Goal: Information Seeking & Learning: Learn about a topic

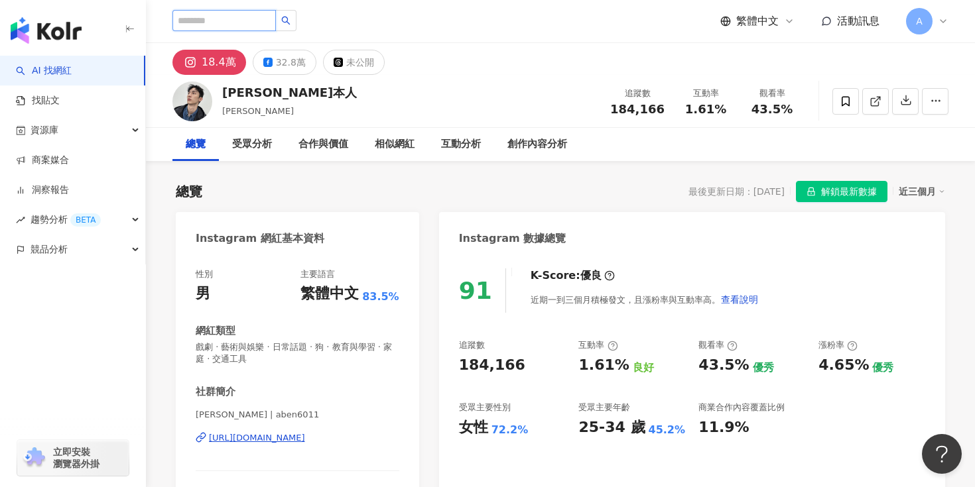
click at [229, 13] on input "search" at bounding box center [223, 20] width 103 height 21
paste input "**********"
type input "**********"
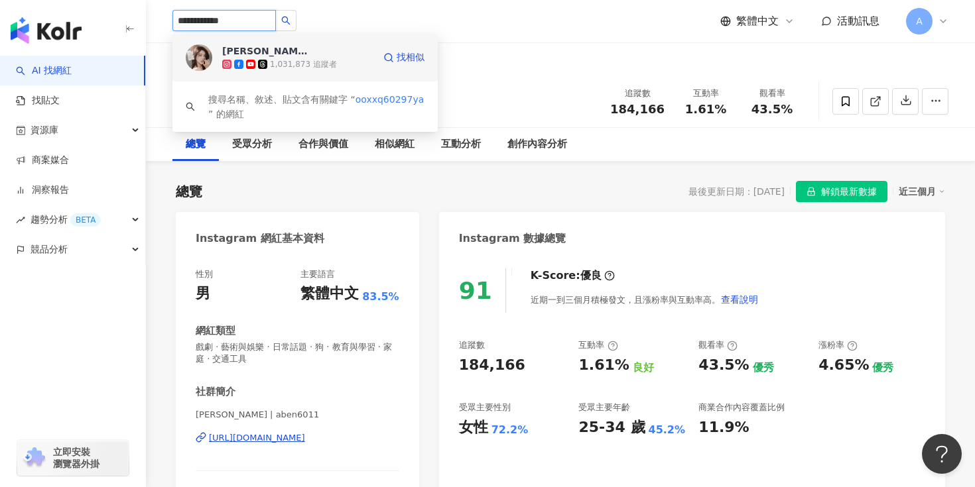
click at [290, 60] on div "1,031,873 追蹤者" at bounding box center [303, 64] width 67 height 11
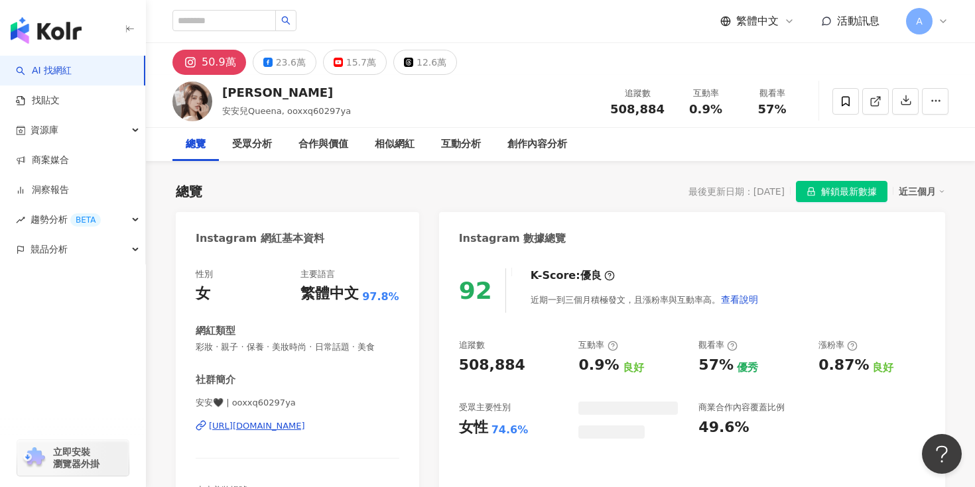
click at [231, 89] on div "[PERSON_NAME]" at bounding box center [286, 92] width 129 height 17
click at [231, 89] on div "陳俋安" at bounding box center [286, 92] width 129 height 17
copy div "陳俋安"
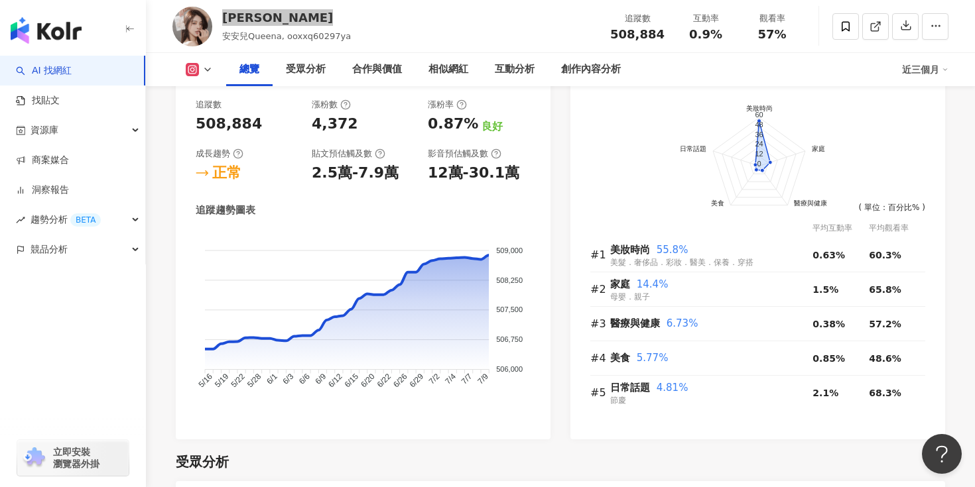
scroll to position [667, 0]
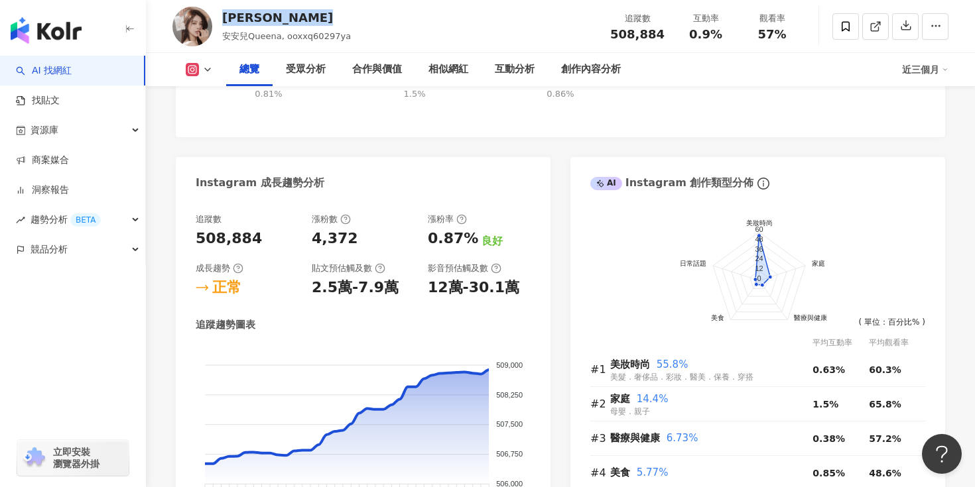
click at [514, 261] on div "追蹤數 508,884 漲粉數 4,372 漲粉率 0.87% 良好 成長趨勢 正常 貼文預估觸及數 2.5萬-7.9萬 影音預估觸及數 12萬-30.1萬" at bounding box center [363, 255] width 335 height 85
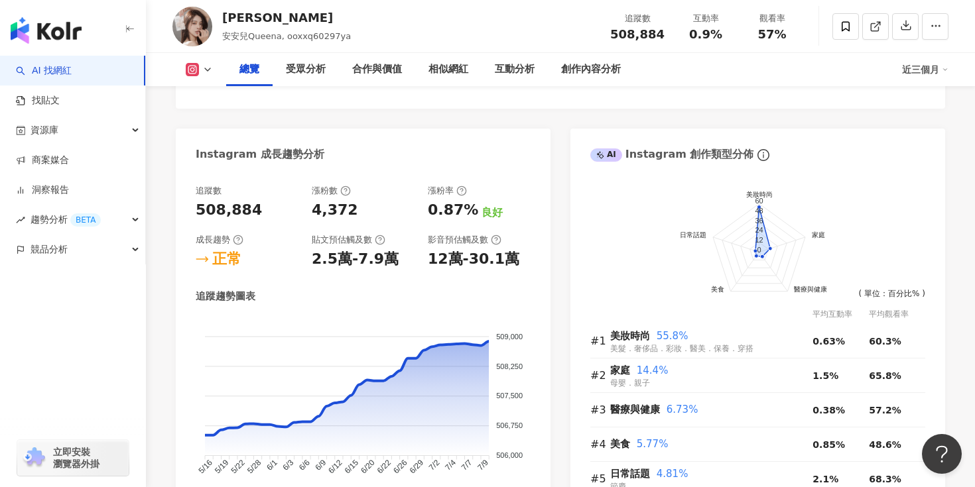
scroll to position [0, 0]
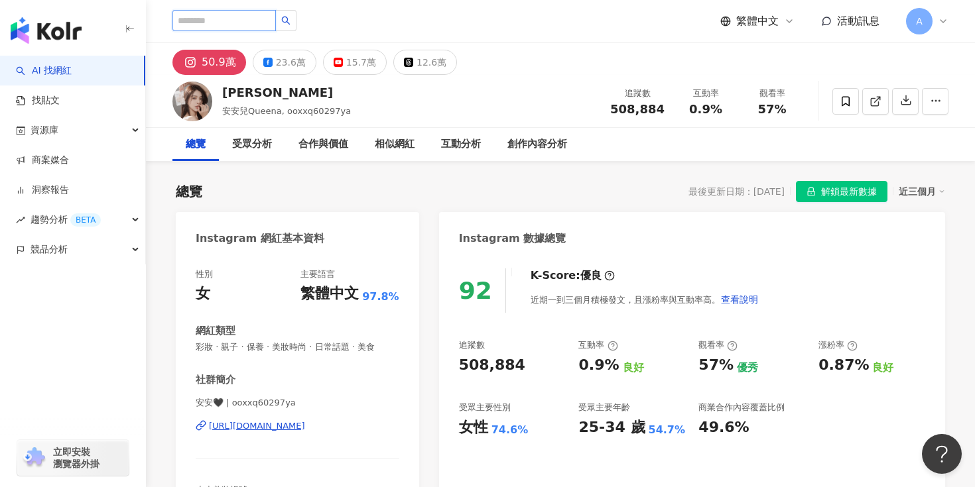
click at [235, 23] on input "search" at bounding box center [223, 20] width 103 height 21
paste input "**"
type input "**"
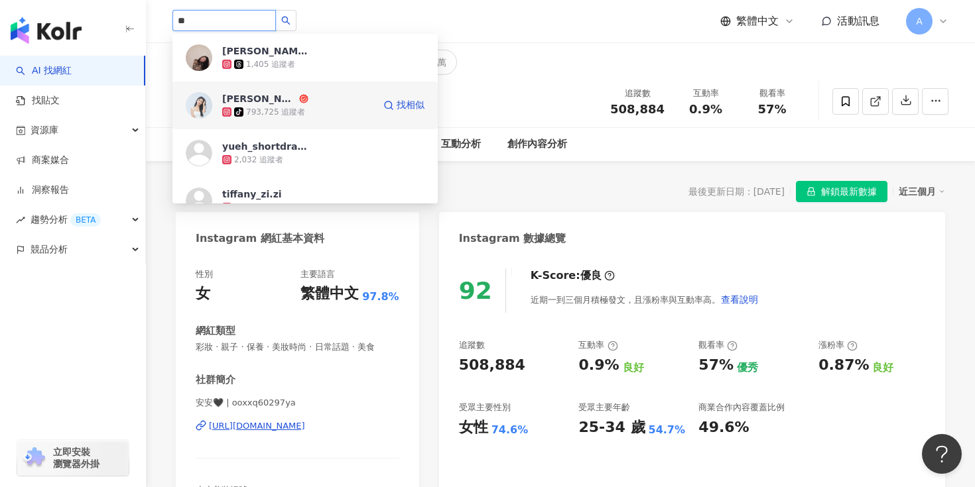
click at [300, 111] on div "793,725 追蹤者" at bounding box center [275, 112] width 59 height 11
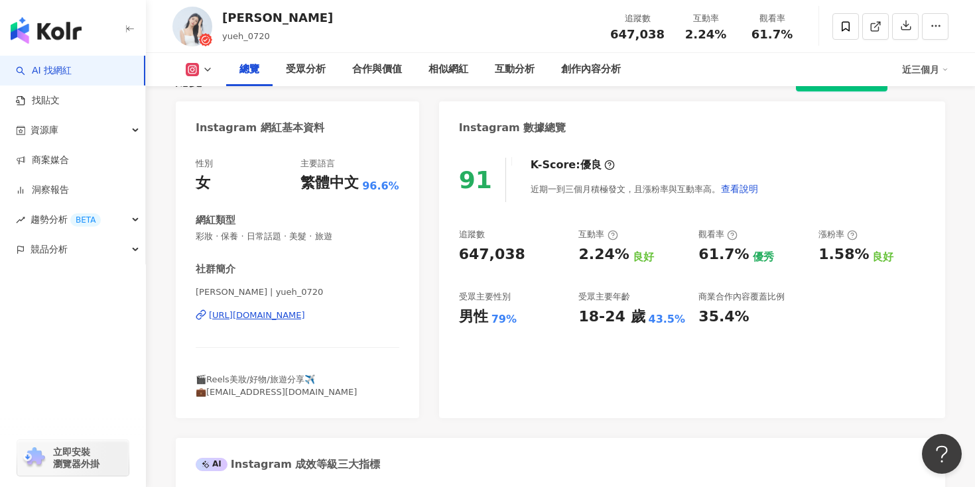
scroll to position [124, 0]
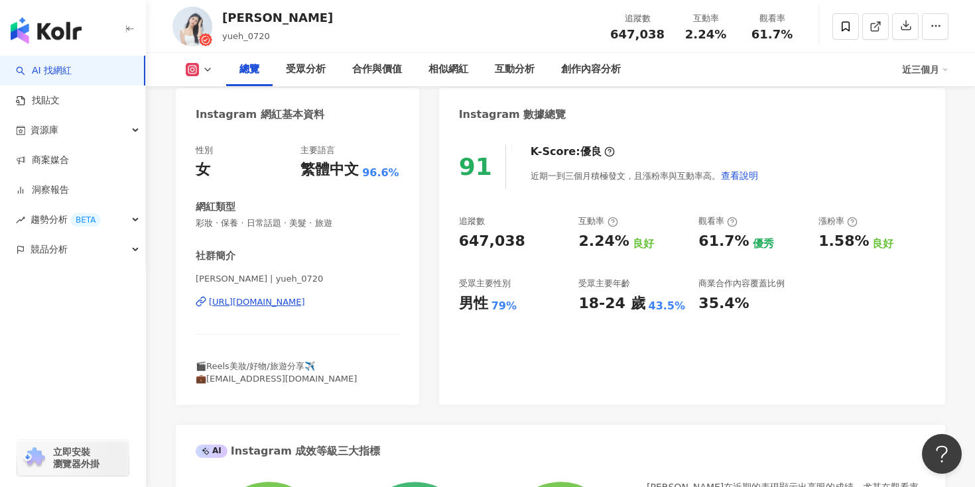
click at [282, 305] on div "https://www.instagram.com/yueh_0720/" at bounding box center [257, 302] width 96 height 12
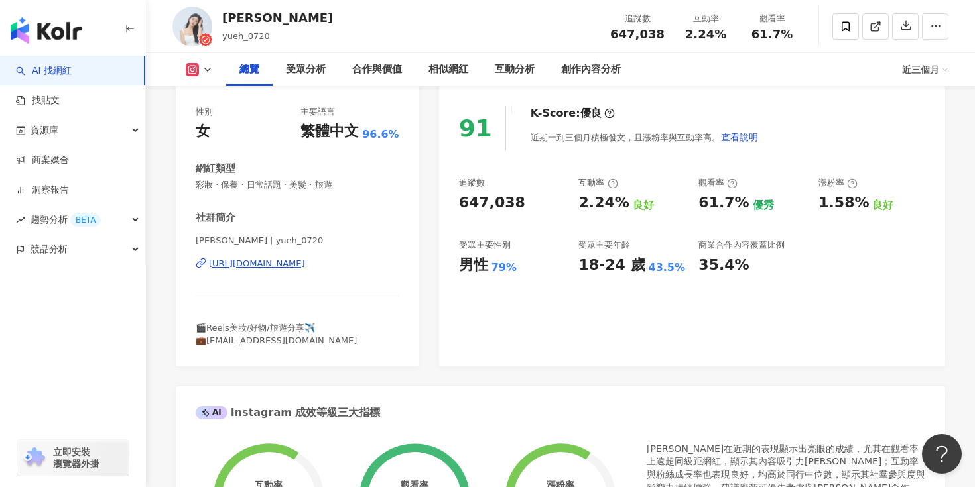
scroll to position [0, 0]
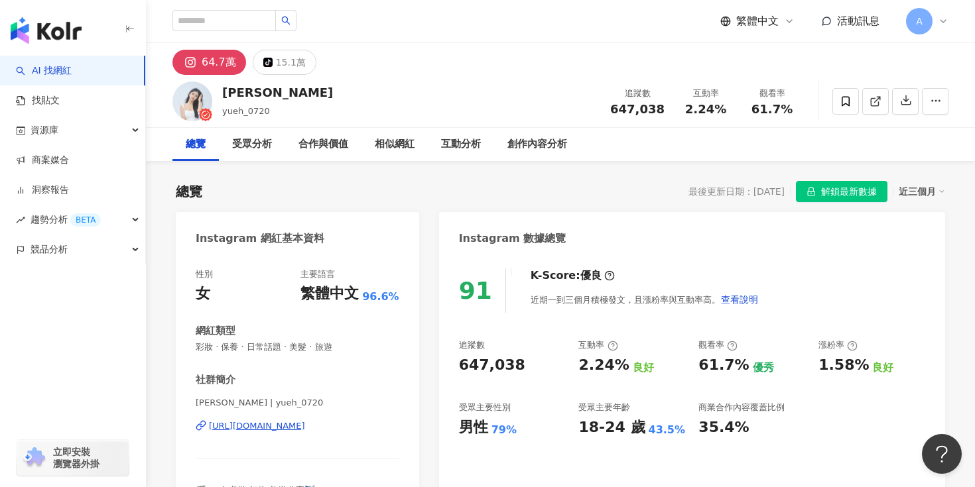
click at [688, 353] on div "追蹤數 647,038 互動率 2.24% 良好 觀看率 61.7% 優秀 漲粉率 1.58% 良好 受眾主要性別 男性 79% 受眾主要年齡 18-24 歲…" at bounding box center [692, 388] width 466 height 98
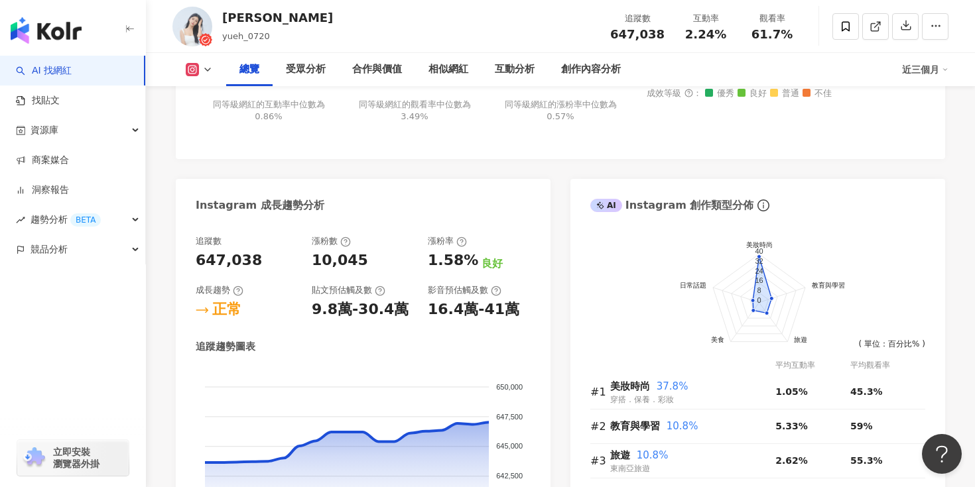
scroll to position [823, 0]
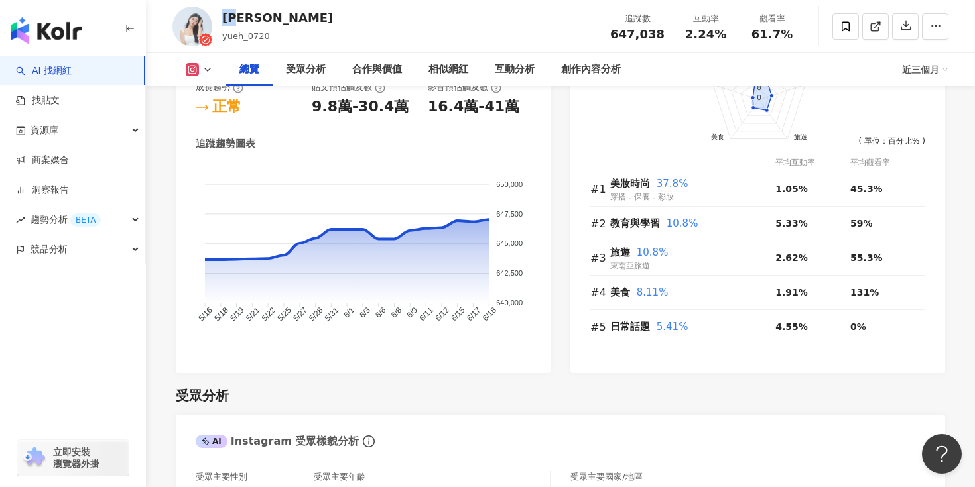
copy div "許悅"
drag, startPoint x: 217, startPoint y: 16, endPoint x: 255, endPoint y: 19, distance: 38.6
click at [255, 19] on div "許悅 yueh_0720 追蹤數 647,038 互動率 2.24% 觀看率 61.7%" at bounding box center [560, 26] width 829 height 52
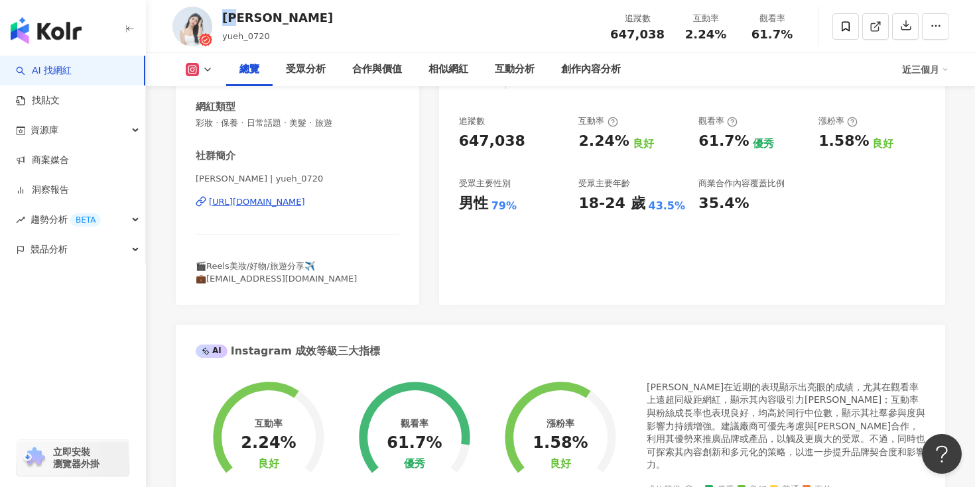
scroll to position [243, 0]
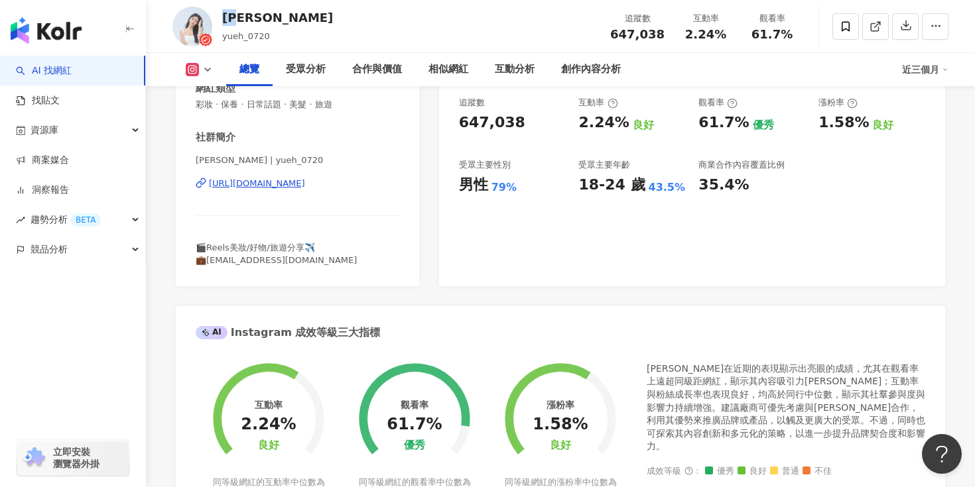
click at [593, 343] on div "AI Instagram 成效等級三大指標" at bounding box center [560, 327] width 769 height 43
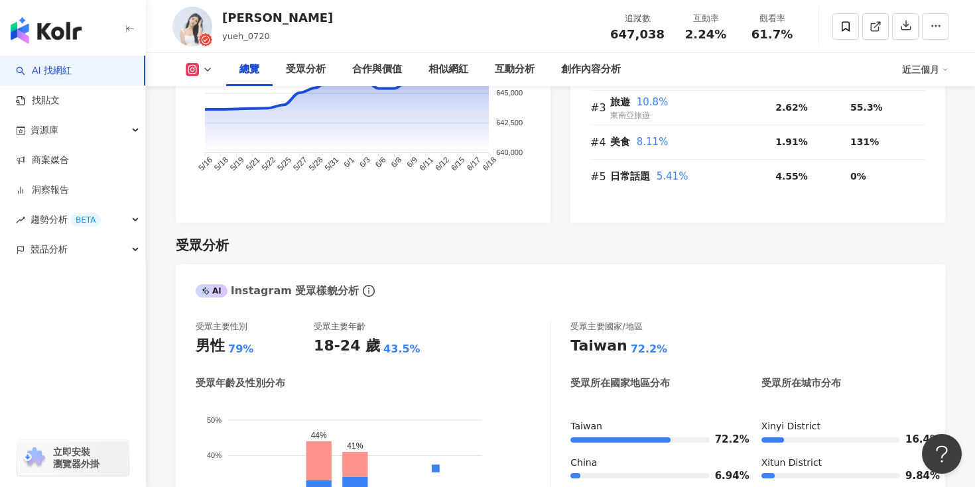
scroll to position [1043, 0]
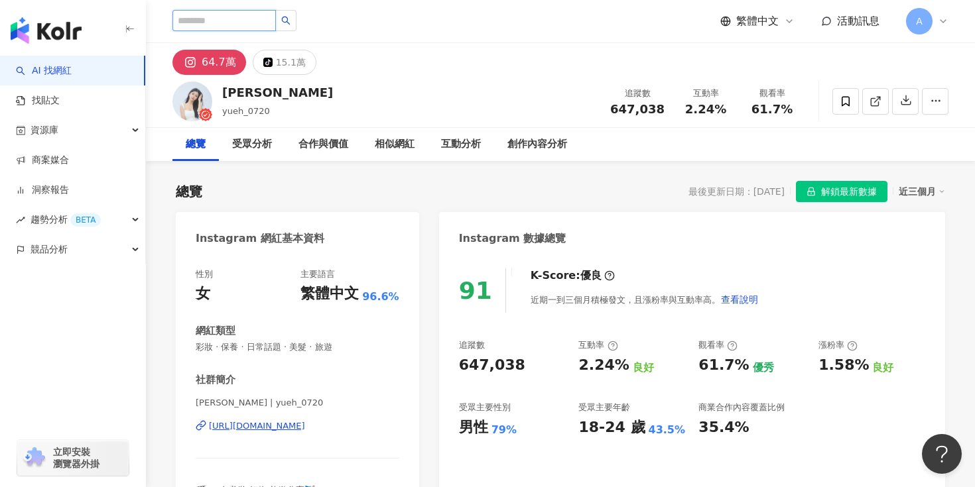
click at [229, 17] on input "search" at bounding box center [223, 20] width 103 height 21
type input "*"
type input "*****"
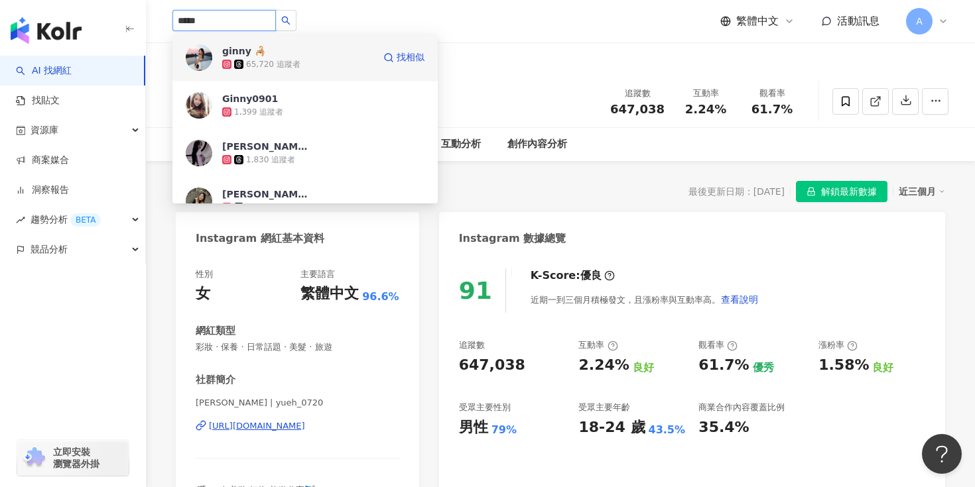
click at [331, 68] on div "65,720 追蹤者" at bounding box center [297, 64] width 151 height 13
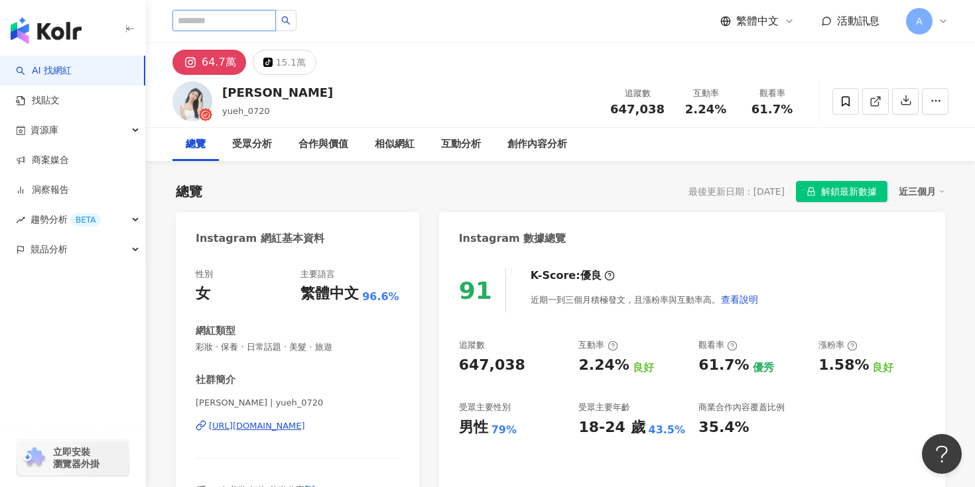
click at [241, 23] on input "search" at bounding box center [223, 20] width 103 height 21
click at [238, 19] on input "search" at bounding box center [223, 20] width 103 height 21
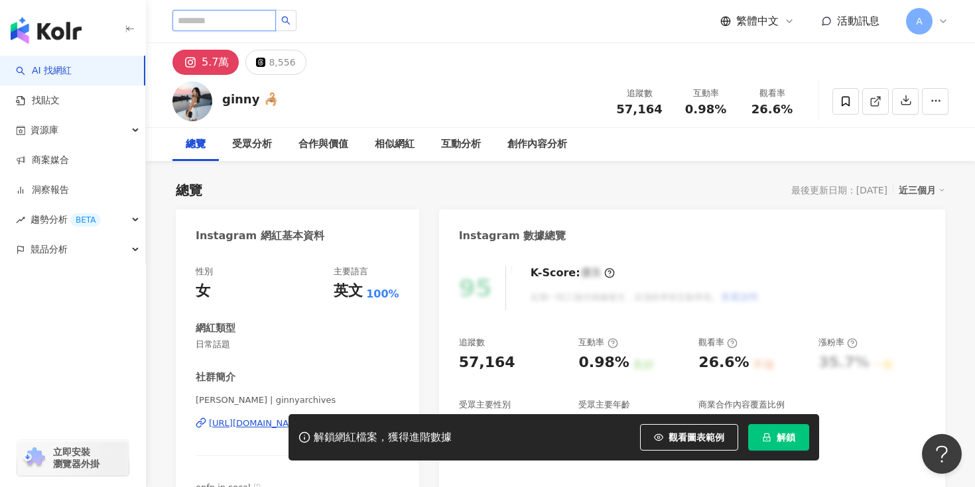
click at [222, 26] on input "search" at bounding box center [223, 20] width 103 height 21
paste input "********"
type input "********"
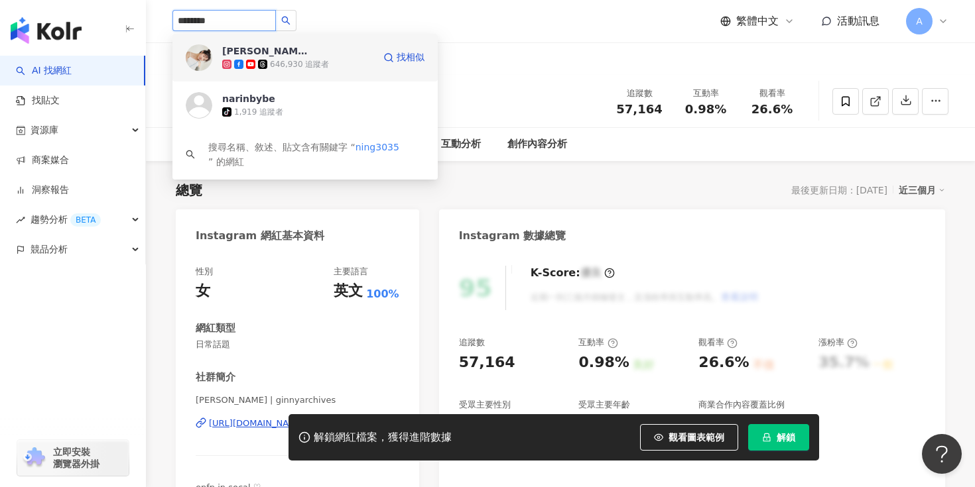
click at [274, 59] on div "646,930 追蹤者" at bounding box center [299, 64] width 59 height 11
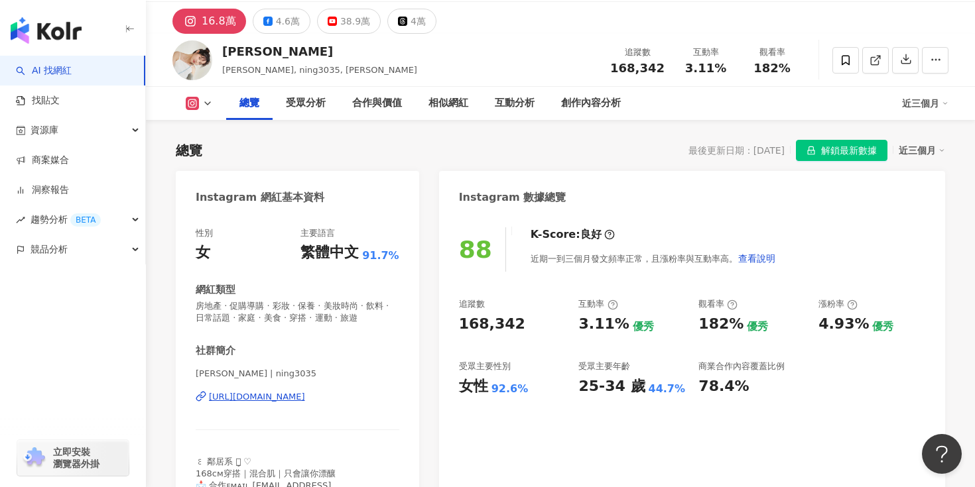
scroll to position [52, 0]
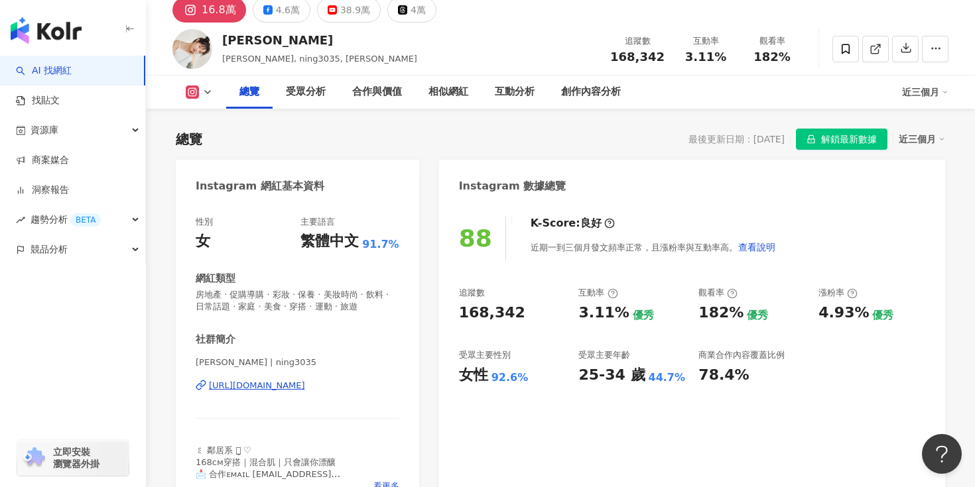
click at [305, 386] on div "[URL][DOMAIN_NAME]" at bounding box center [257, 386] width 96 height 12
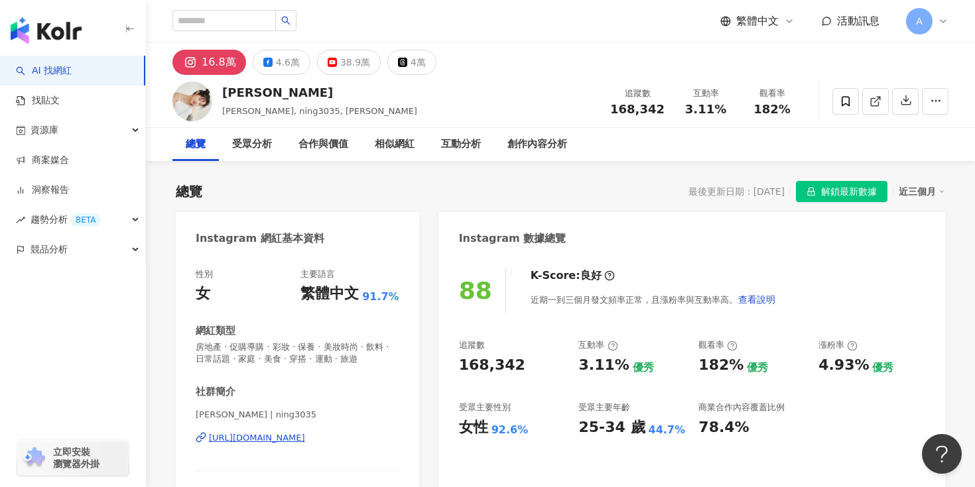
click at [231, 96] on div "居妮" at bounding box center [319, 92] width 195 height 17
copy div "居妮"
click at [254, 86] on div "居妮" at bounding box center [319, 92] width 195 height 17
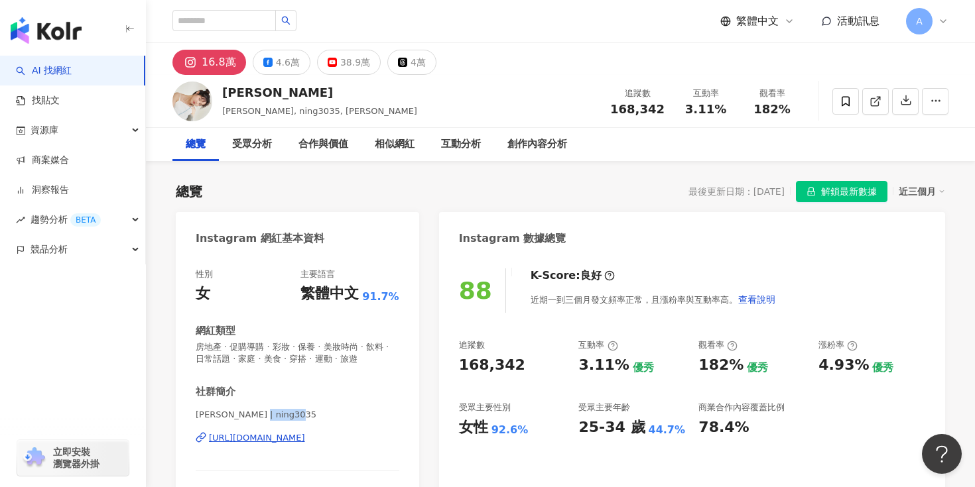
copy span "ning3035"
drag, startPoint x: 307, startPoint y: 414, endPoint x: 261, endPoint y: 416, distance: 46.4
click at [261, 416] on span "GINNY HSIEH | ning3035" at bounding box center [298, 415] width 204 height 12
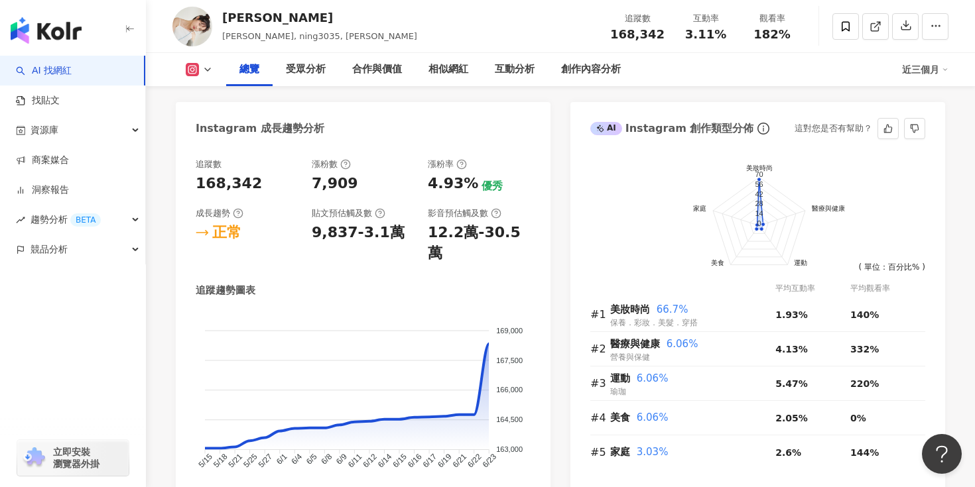
scroll to position [720, 0]
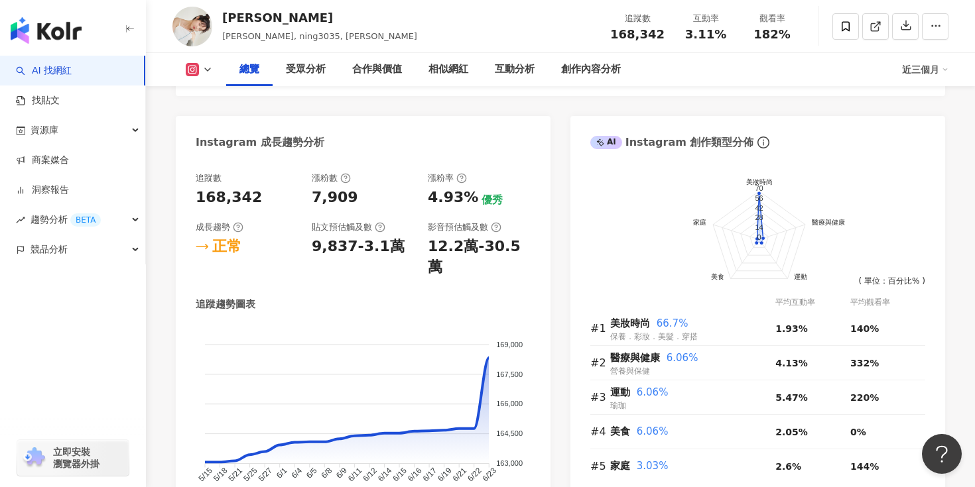
click at [564, 216] on div "Instagram 網紅基本資料 性別 女 主要語言 繁體中文 91.7% 網紅類型 房地產 · 促購導購 · 彩妝 · 保養 · 美妝時尚 · 飲料 · 日…" at bounding box center [560, 13] width 769 height 1042
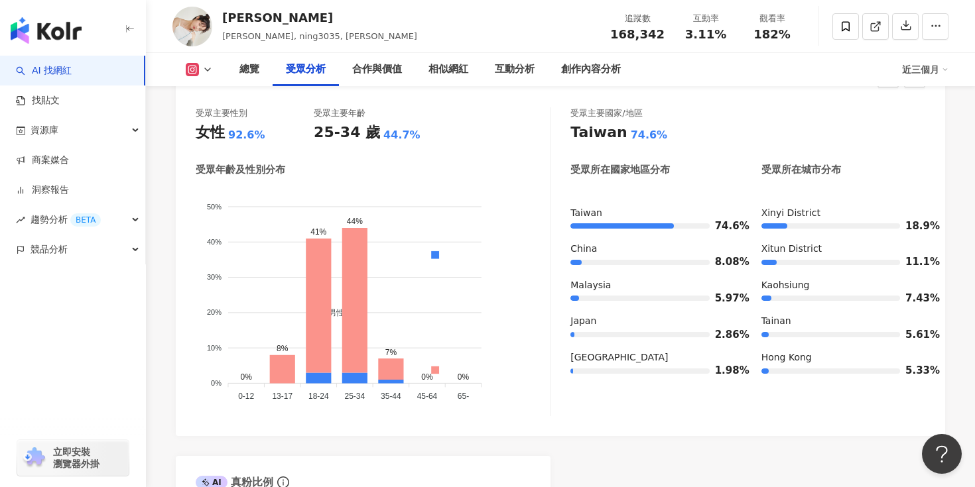
scroll to position [1256, 0]
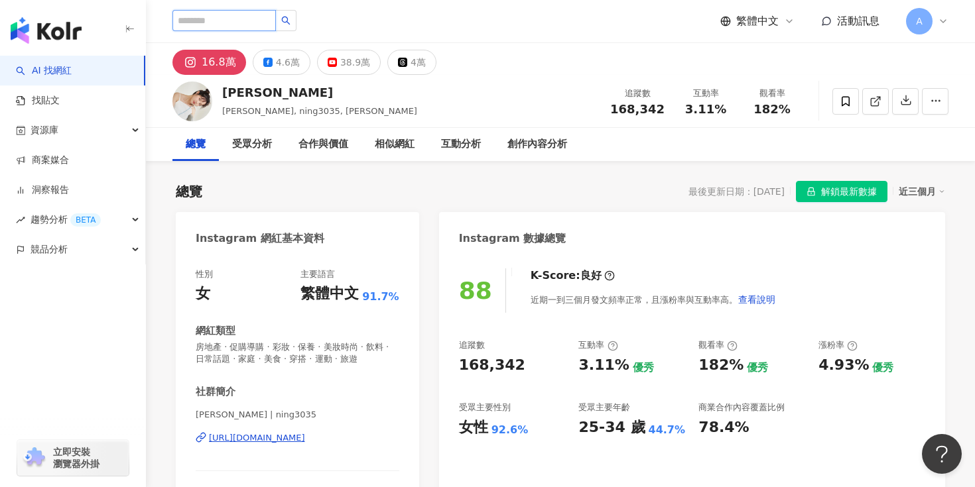
click at [225, 20] on input "search" at bounding box center [223, 20] width 103 height 21
type input "*"
type input "**"
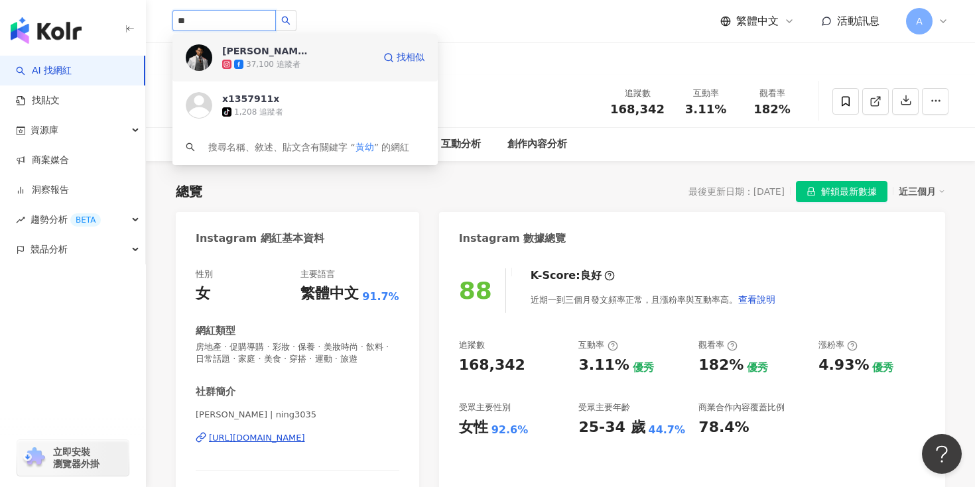
click at [296, 56] on div "黃幼鳴皮膚科醫師" at bounding box center [265, 50] width 86 height 13
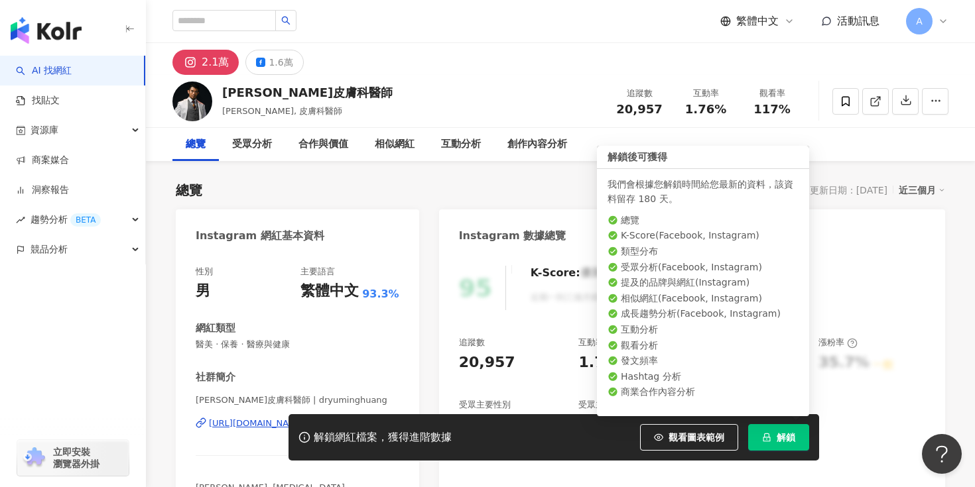
click at [772, 437] on button "解鎖" at bounding box center [778, 437] width 61 height 27
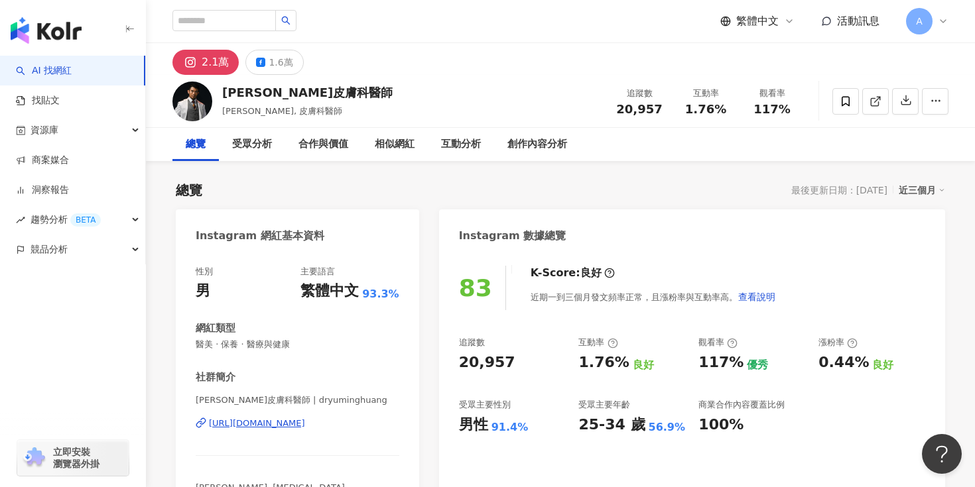
click at [599, 198] on div "總覽 最後更新日期：[DATE] 近三個月" at bounding box center [560, 190] width 769 height 19
click at [305, 422] on div "[URL][DOMAIN_NAME]" at bounding box center [257, 424] width 96 height 12
click at [204, 9] on div "繁體中文 活動訊息 A" at bounding box center [560, 21] width 776 height 42
click at [200, 19] on input "search" at bounding box center [223, 20] width 103 height 21
type input "***"
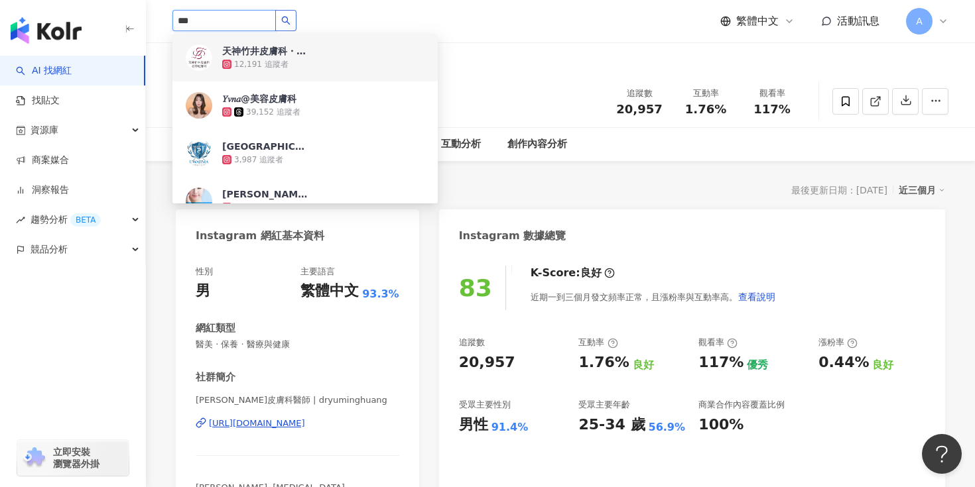
click at [290, 21] on icon "search" at bounding box center [285, 20] width 9 height 9
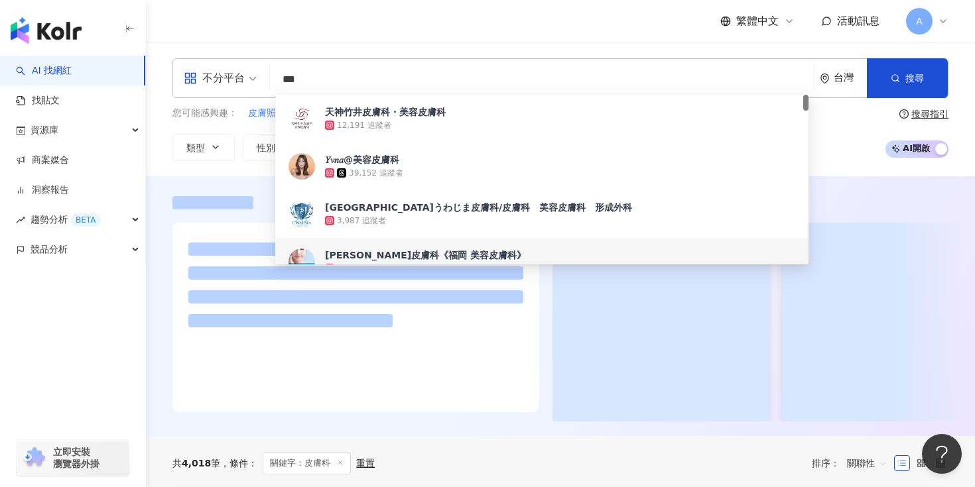
click at [548, 318] on div at bounding box center [560, 322] width 776 height 199
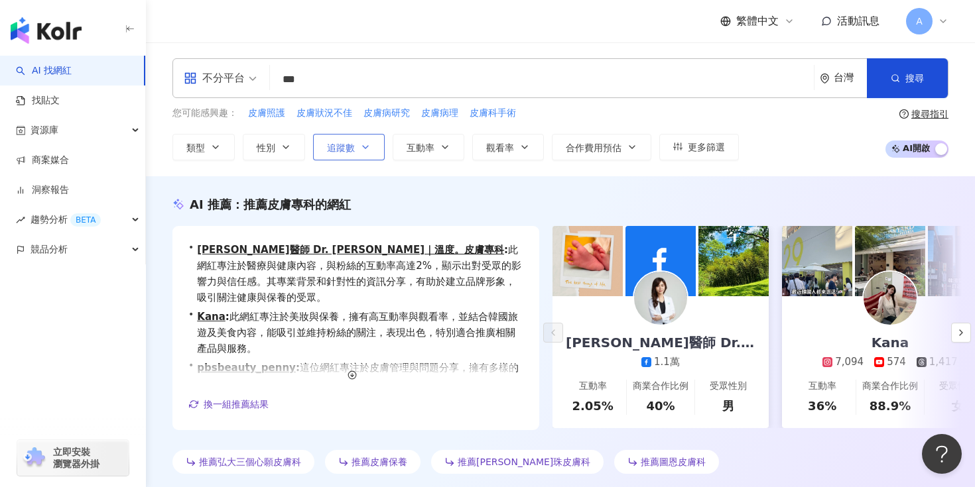
click at [339, 149] on span "追蹤數" at bounding box center [341, 148] width 28 height 11
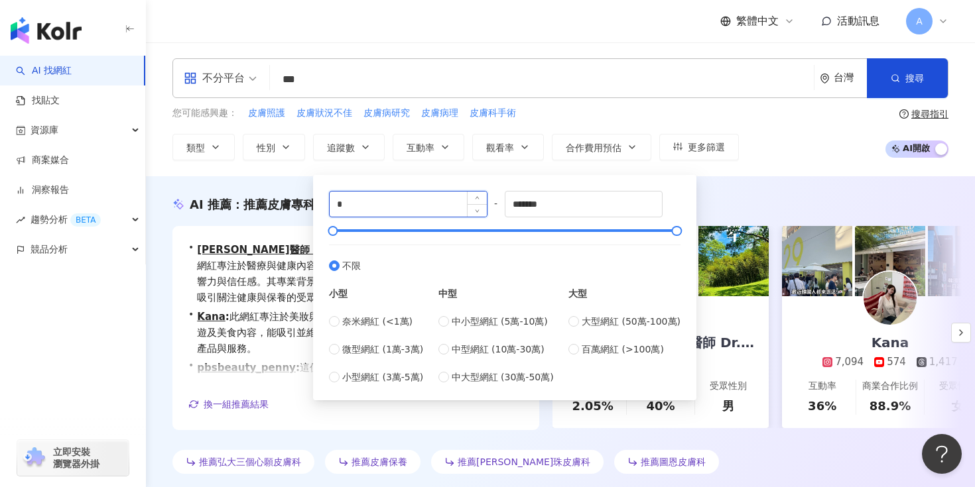
click at [415, 206] on input "*" at bounding box center [407, 204] width 157 height 25
type input "*****"
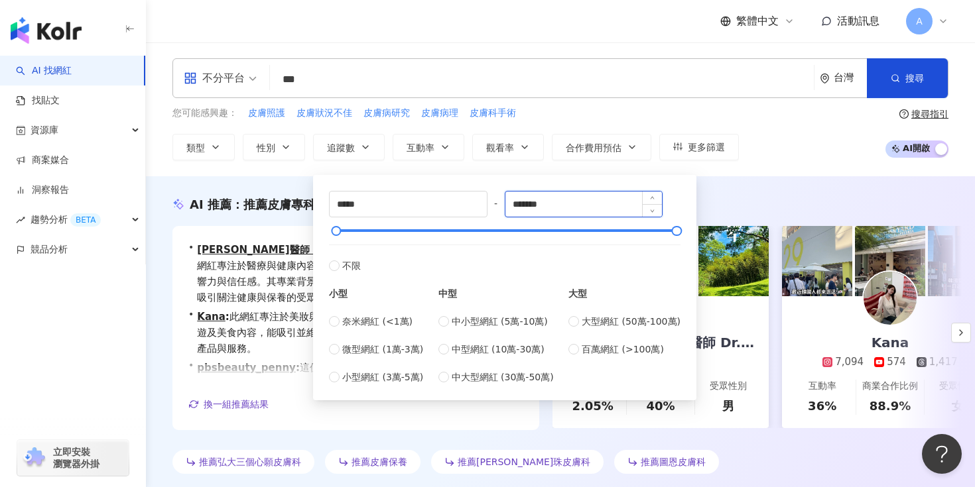
click at [575, 205] on input "*******" at bounding box center [583, 204] width 157 height 25
type input "*******"
click at [718, 200] on div "AI 推薦 ： 推薦皮膚專科的網紅" at bounding box center [560, 204] width 776 height 17
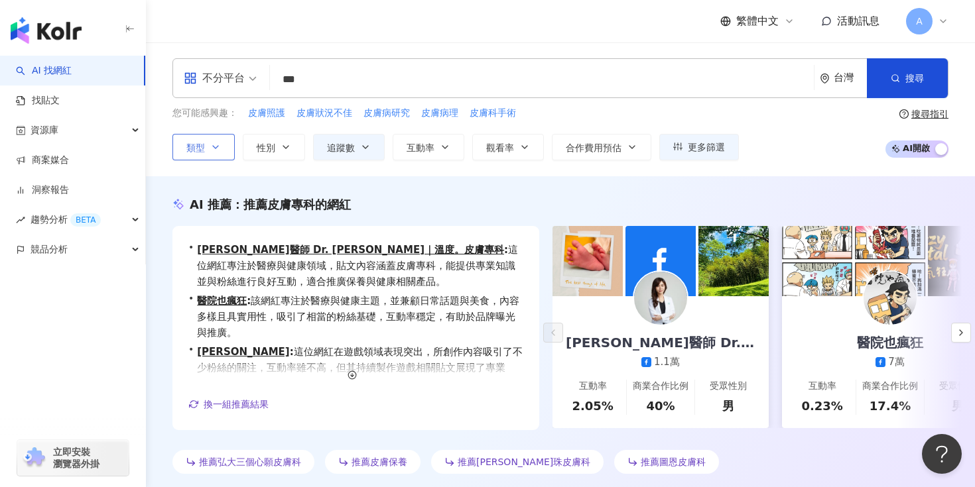
click at [223, 148] on button "類型" at bounding box center [203, 147] width 62 height 27
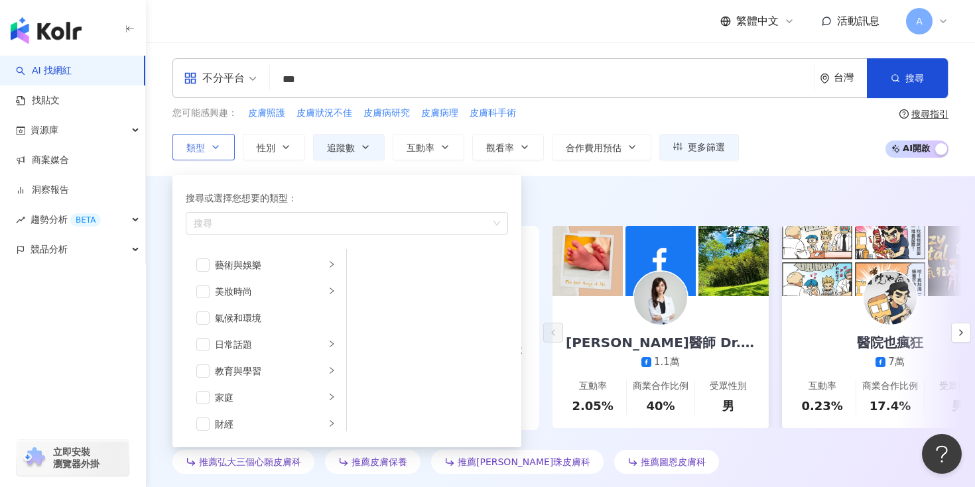
click at [223, 148] on button "類型 搜尋或選擇您想要的類型： 搜尋 藝術與娛樂 美妝時尚 氣候和環境 日常話題 教育與學習 家庭 財經 美食 命理占卜 遊戲 法政社會 生活風格 影視娛樂 …" at bounding box center [203, 147] width 62 height 27
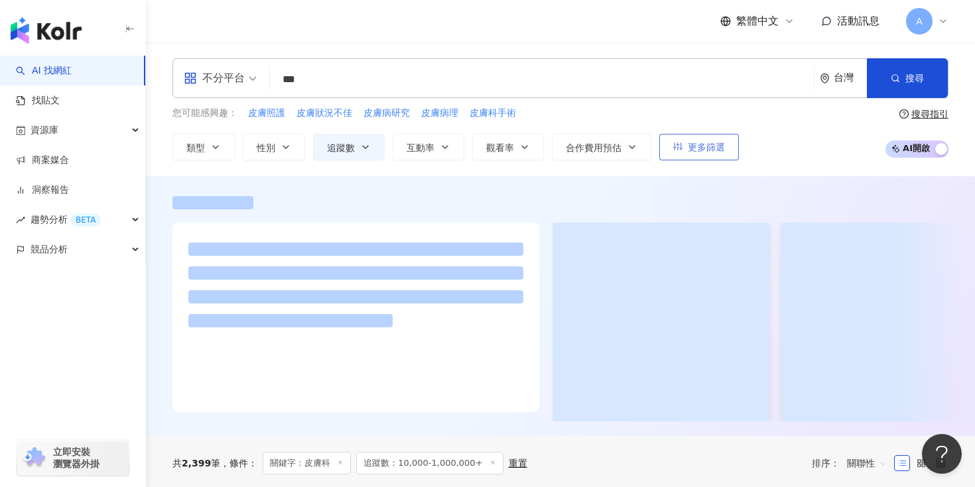
click at [714, 138] on button "更多篩選" at bounding box center [699, 147] width 80 height 27
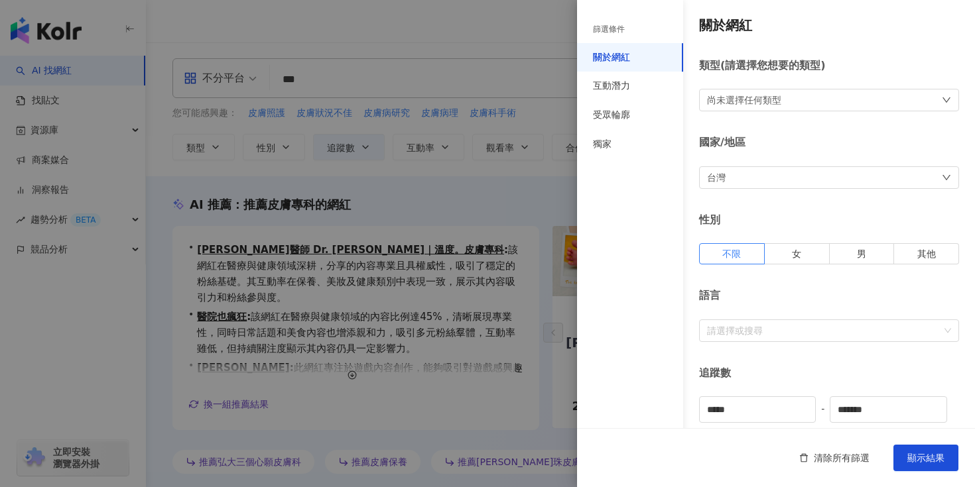
click at [511, 214] on div at bounding box center [487, 243] width 975 height 487
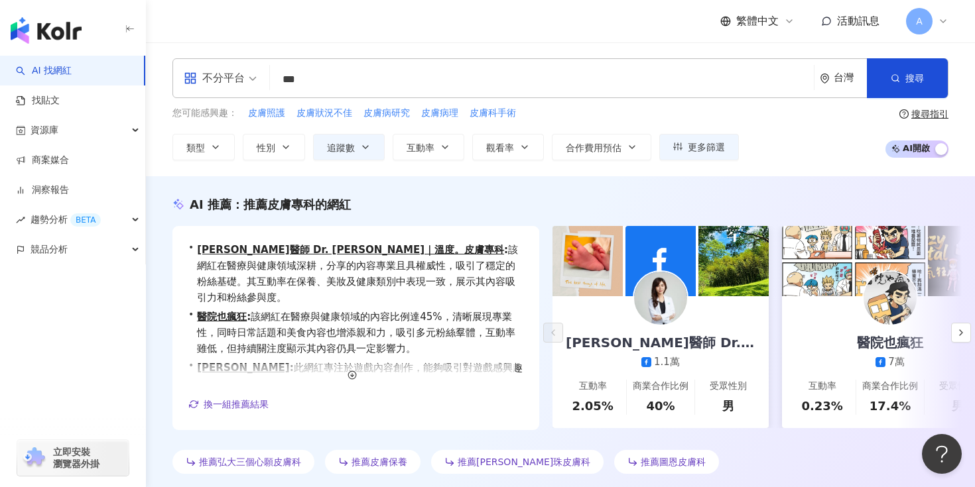
click at [243, 68] on div "不分平台" at bounding box center [214, 78] width 61 height 21
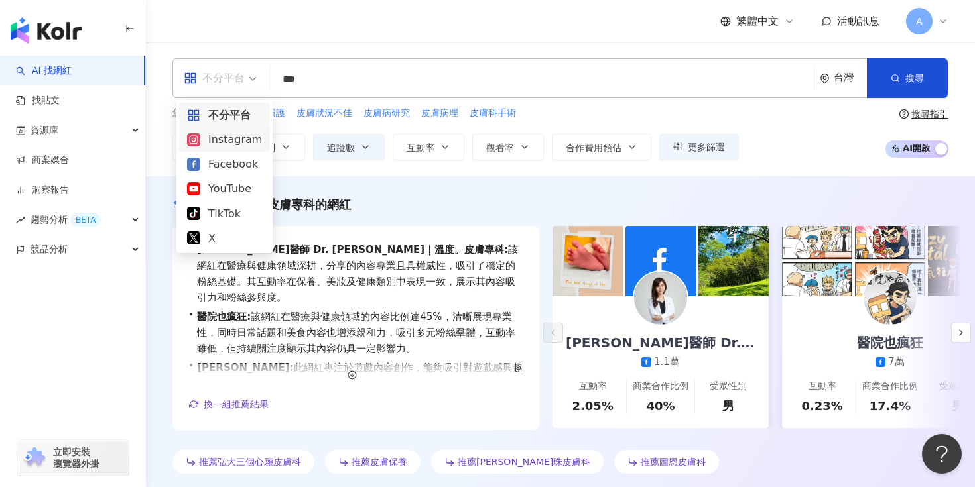
click at [229, 141] on div "Instagram" at bounding box center [224, 139] width 75 height 17
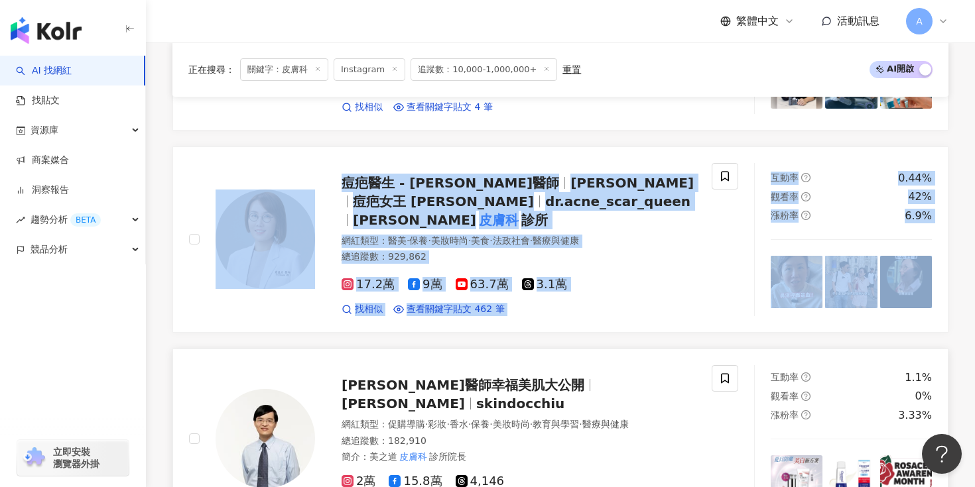
scroll to position [553, 0]
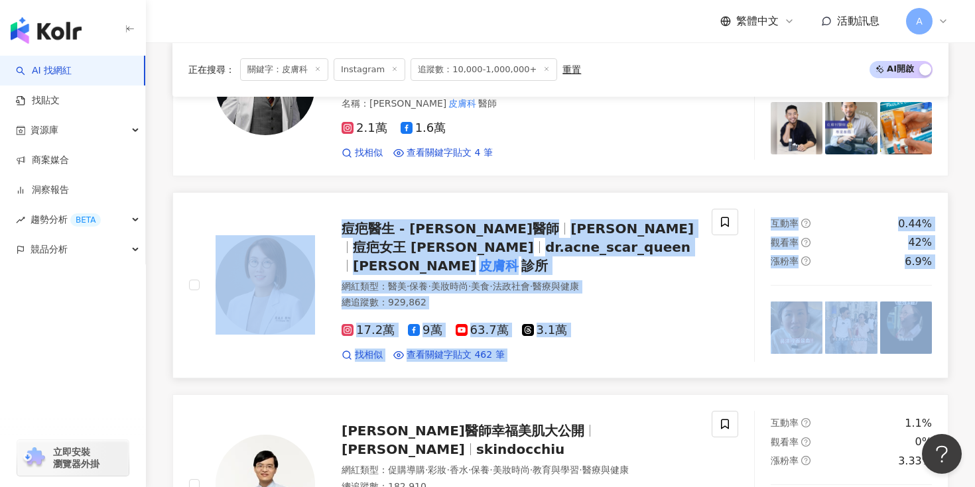
click at [552, 192] on link "痘疤醫生 - 莊盈彥醫師 莊盈彥 痘疤女王 莊盈彥 dr.acne_scar_queen 美上美 皮膚科 診所 網紅類型 ： 醫美 · 保養 · 美妝時尚 ·…" at bounding box center [560, 285] width 776 height 186
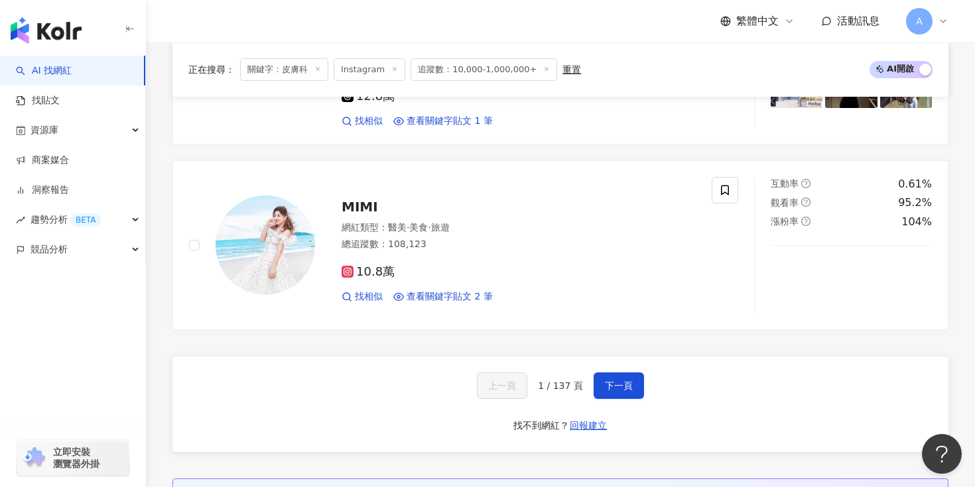
scroll to position [2563, 0]
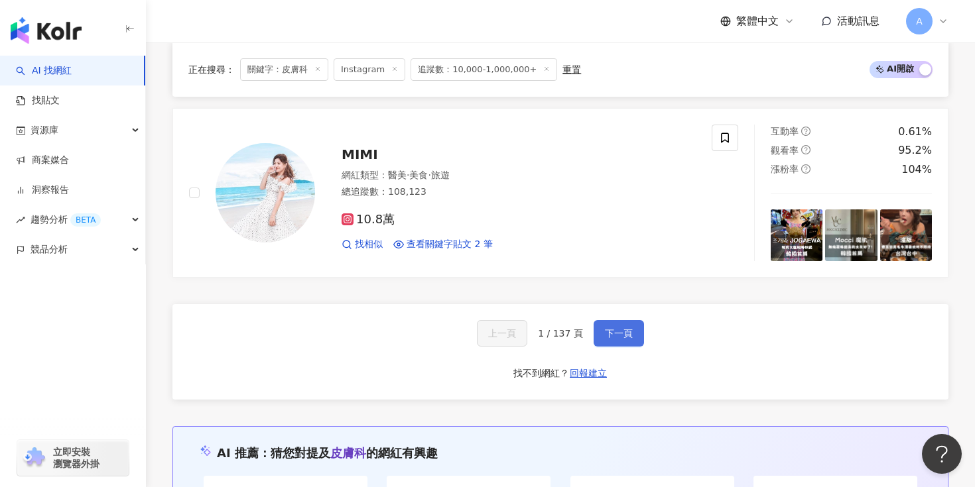
click at [613, 320] on button "下一頁" at bounding box center [618, 333] width 50 height 27
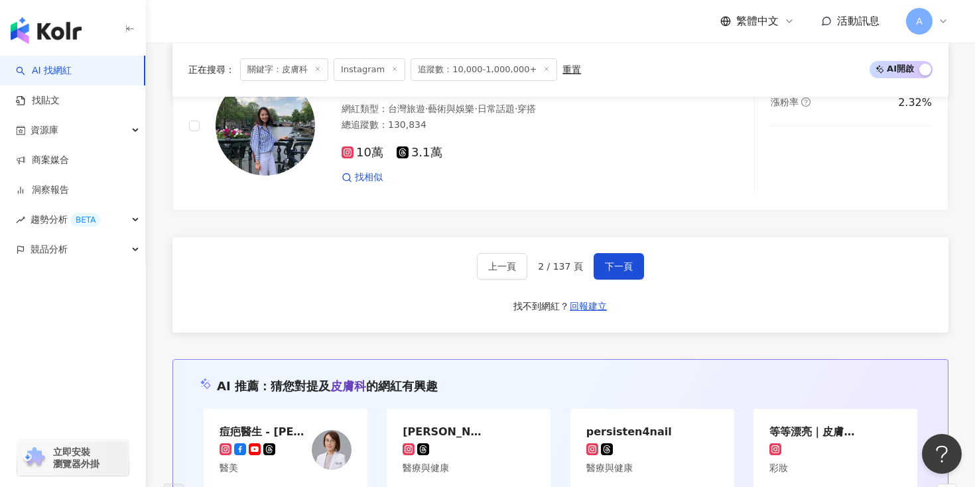
scroll to position [2627, 0]
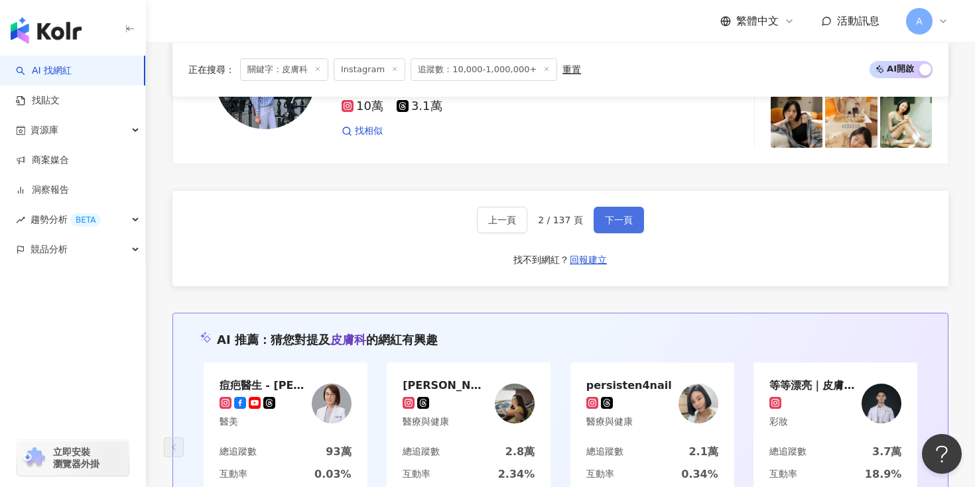
click at [605, 215] on span "下一頁" at bounding box center [619, 220] width 28 height 11
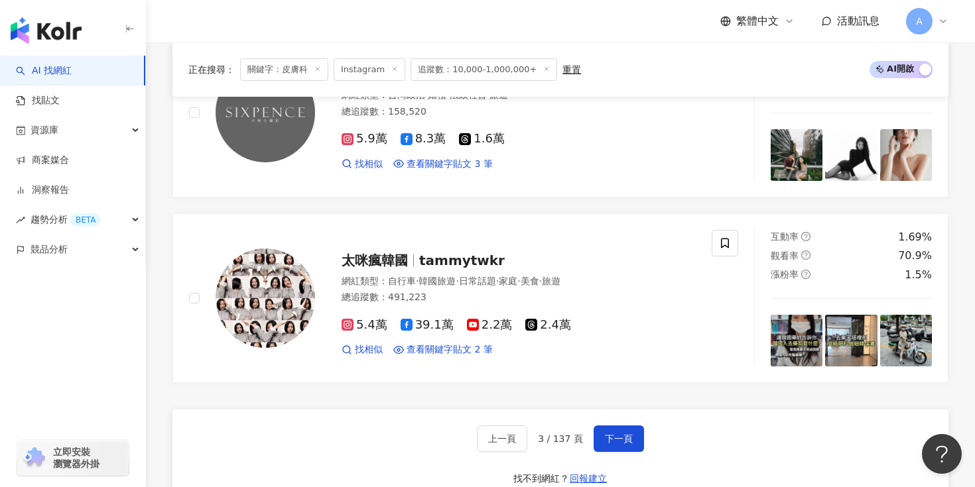
scroll to position [2598, 0]
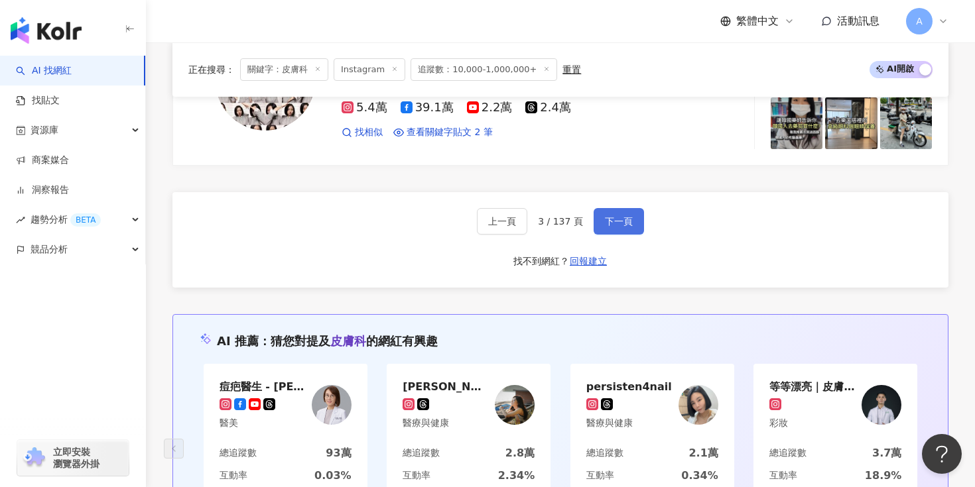
click at [607, 216] on span "下一頁" at bounding box center [619, 221] width 28 height 11
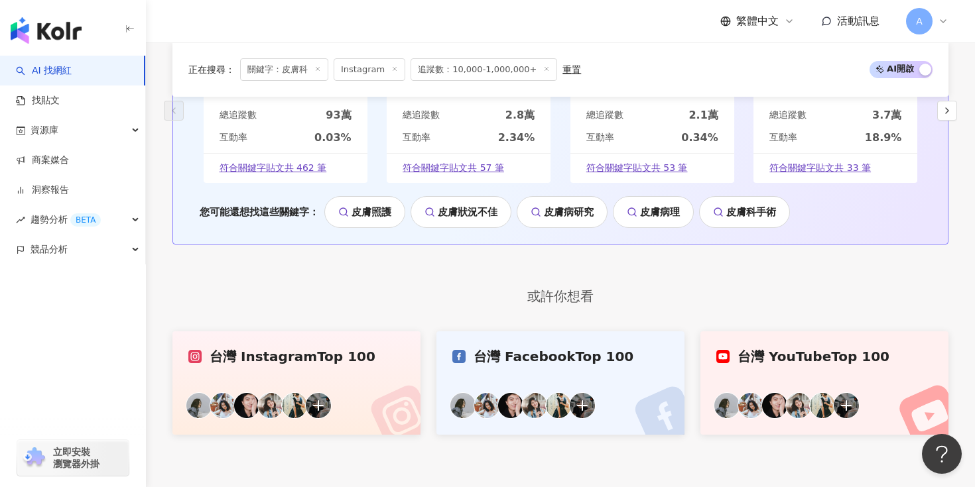
scroll to position [2582, 0]
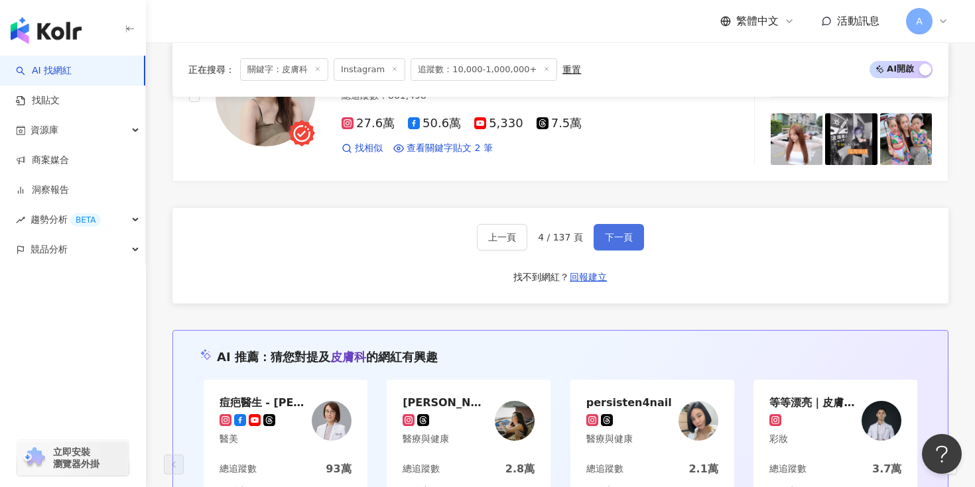
click at [622, 227] on button "下一頁" at bounding box center [618, 237] width 50 height 27
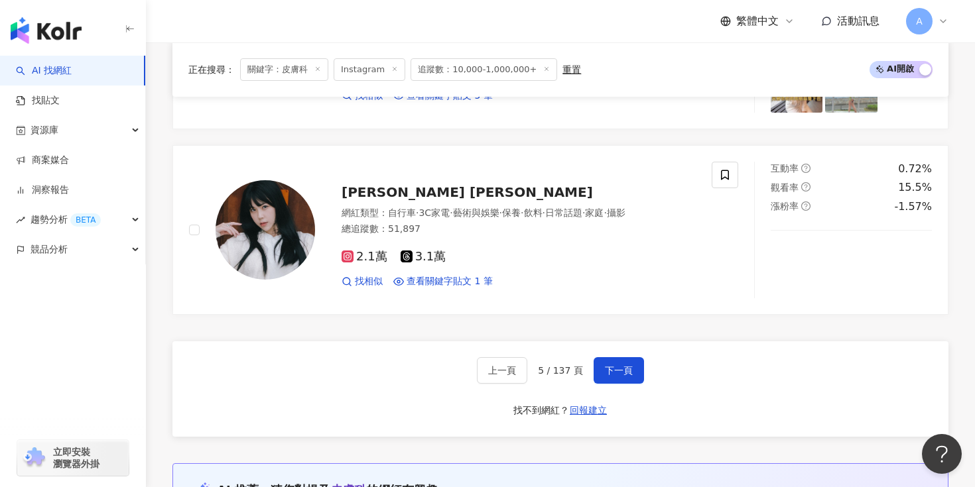
scroll to position [2450, 0]
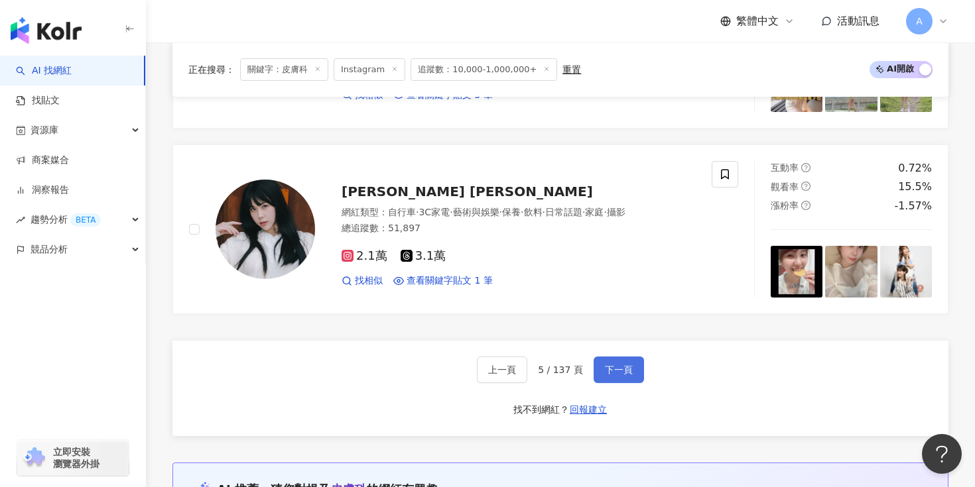
click at [622, 379] on button "下一頁" at bounding box center [618, 370] width 50 height 27
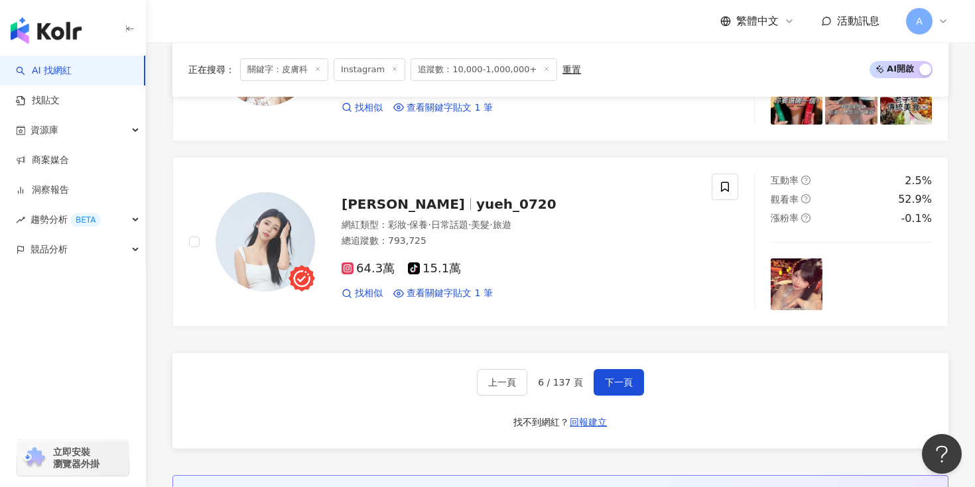
scroll to position [2454, 0]
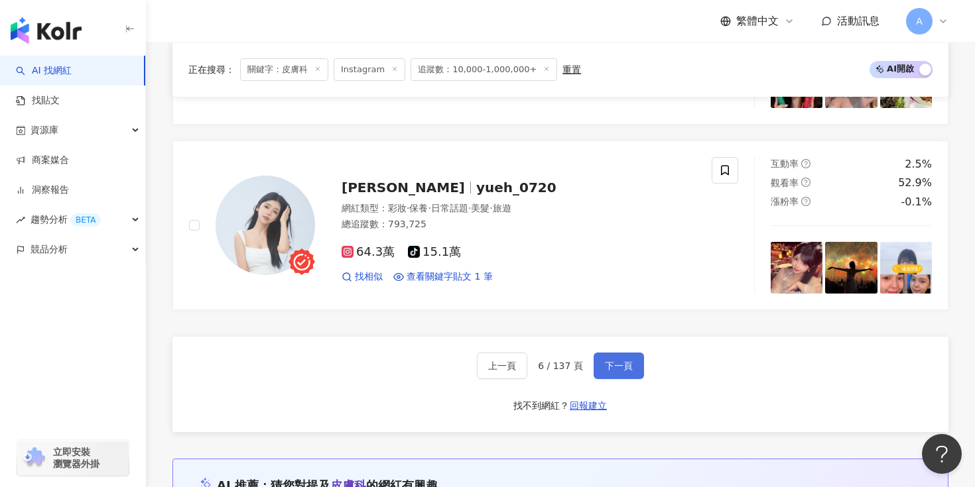
click at [628, 356] on button "下一頁" at bounding box center [618, 366] width 50 height 27
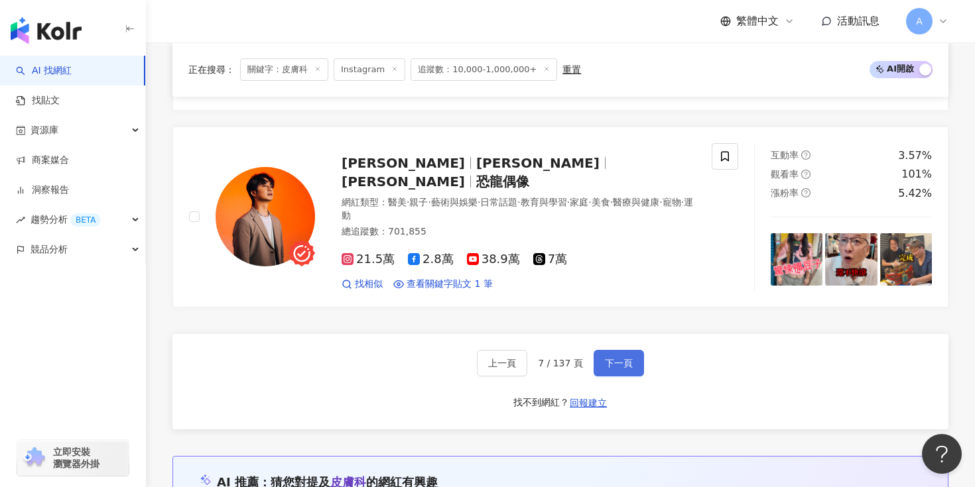
click at [618, 358] on span "下一頁" at bounding box center [619, 363] width 28 height 11
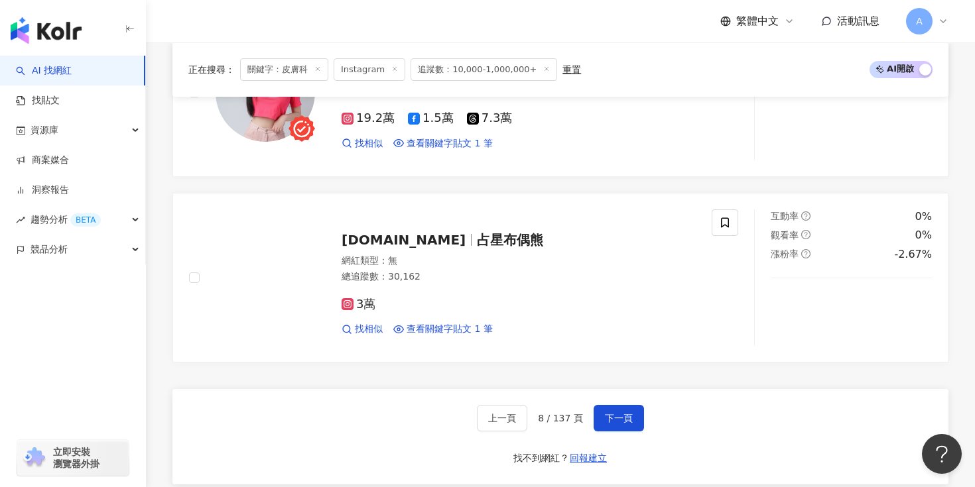
scroll to position [2547, 0]
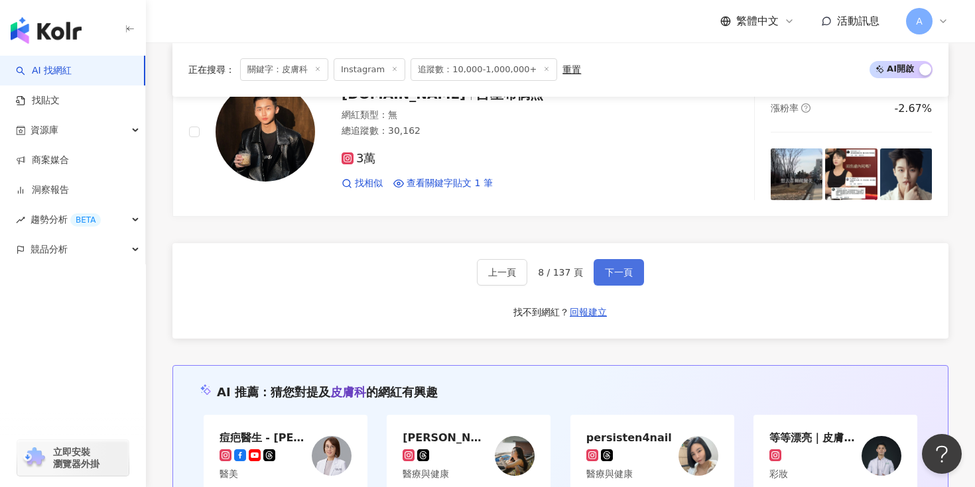
click at [616, 274] on span "下一頁" at bounding box center [619, 272] width 28 height 11
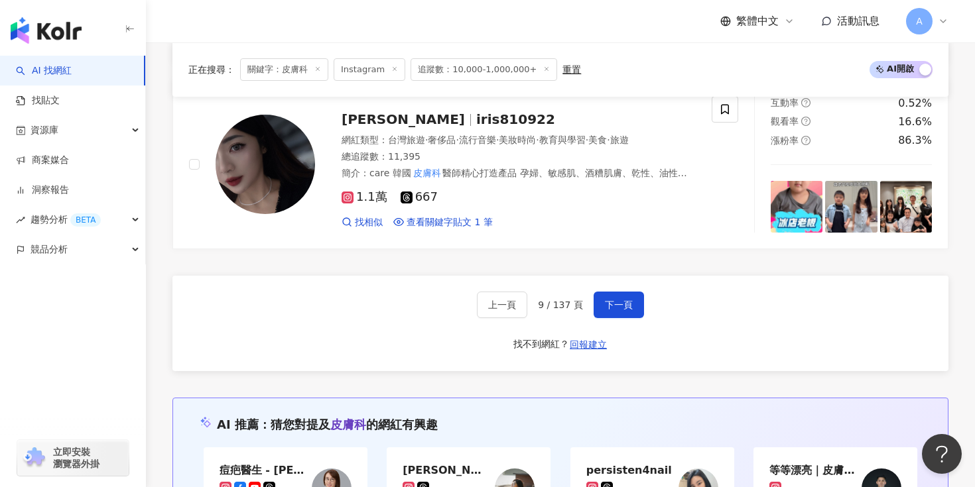
scroll to position [2558, 0]
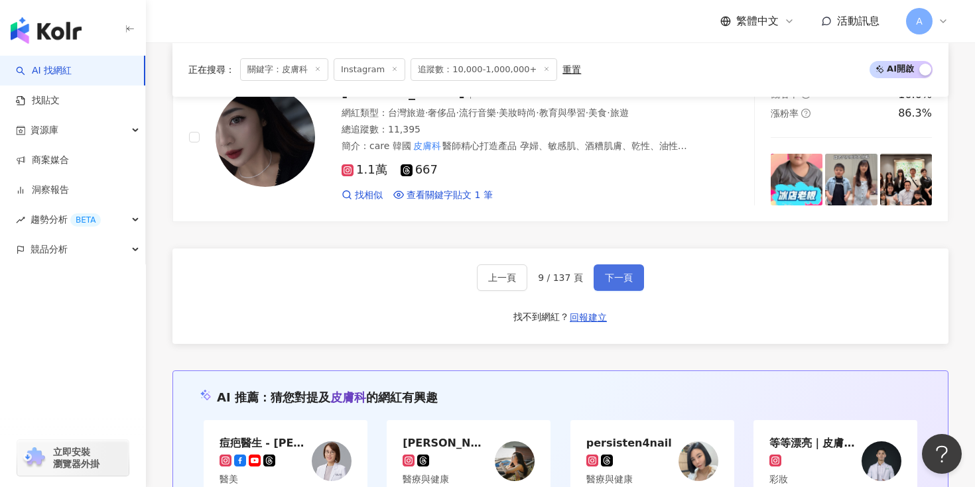
click at [615, 272] on span "下一頁" at bounding box center [619, 277] width 28 height 11
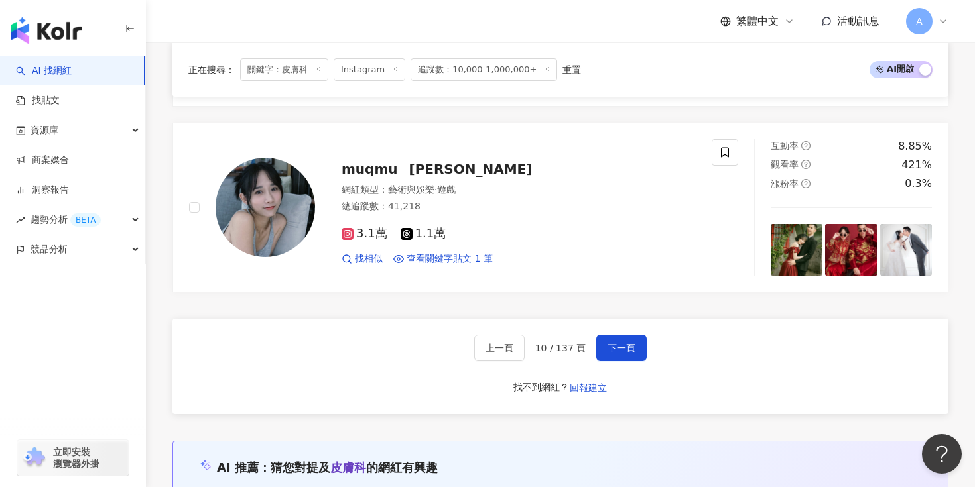
scroll to position [2501, 0]
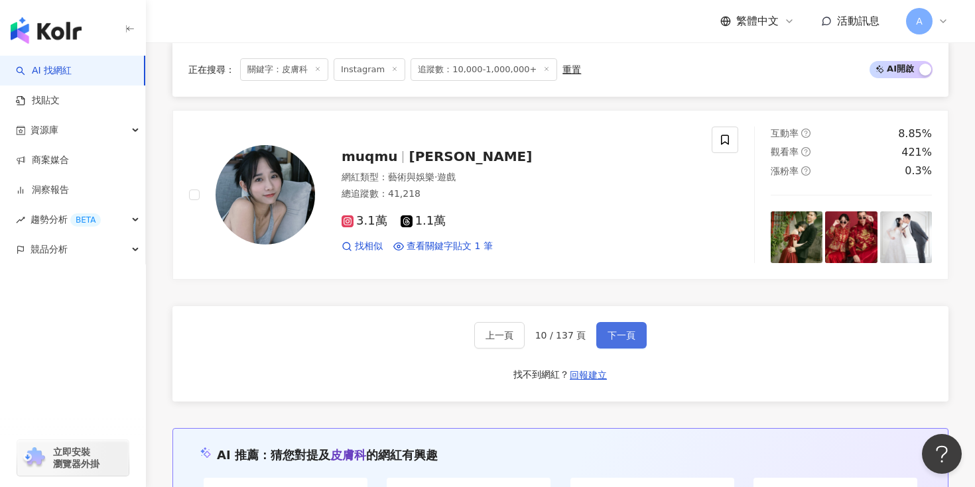
click at [632, 327] on button "下一頁" at bounding box center [621, 335] width 50 height 27
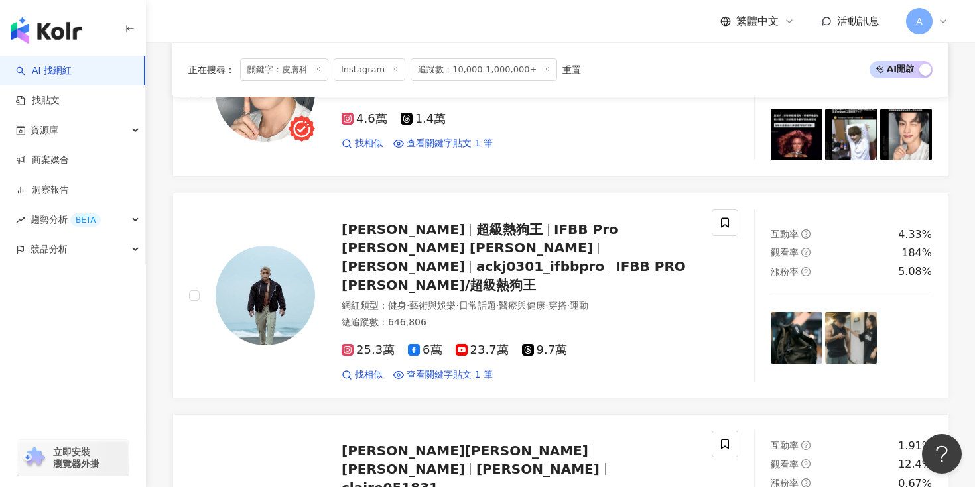
scroll to position [1087, 0]
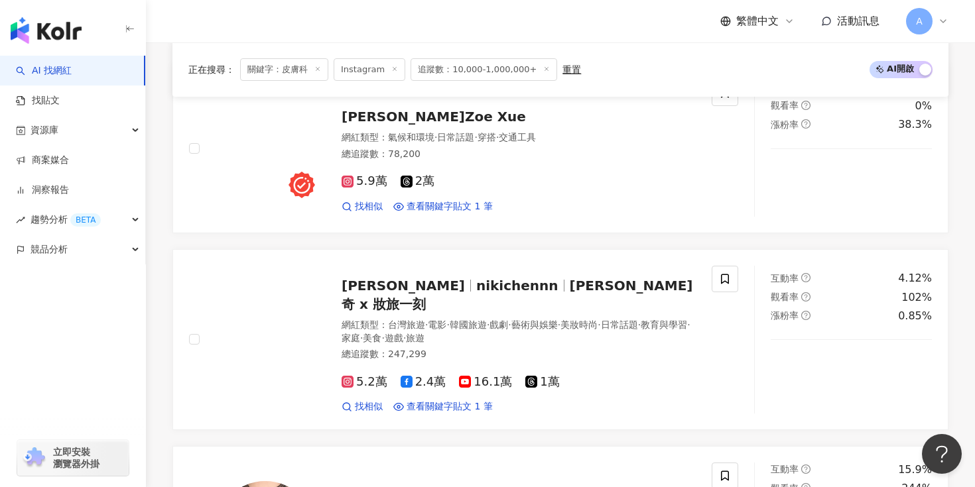
scroll to position [551, 0]
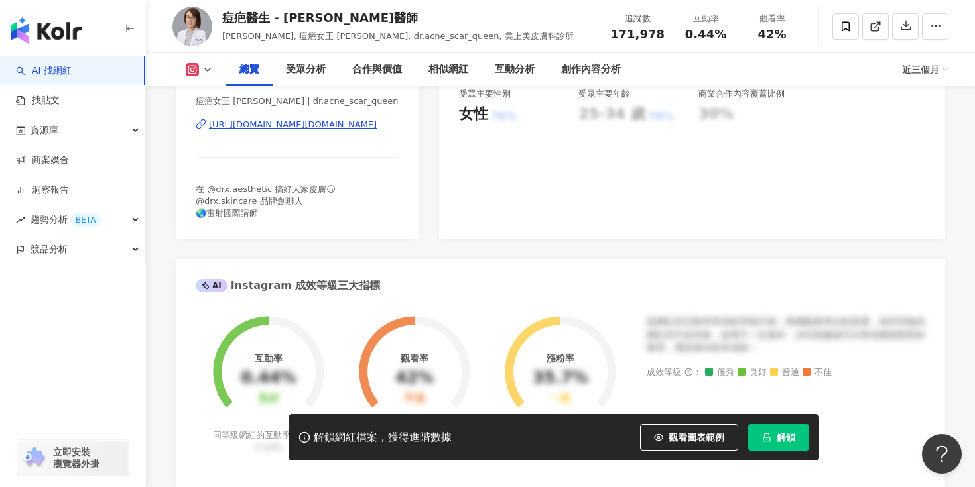
scroll to position [299, 0]
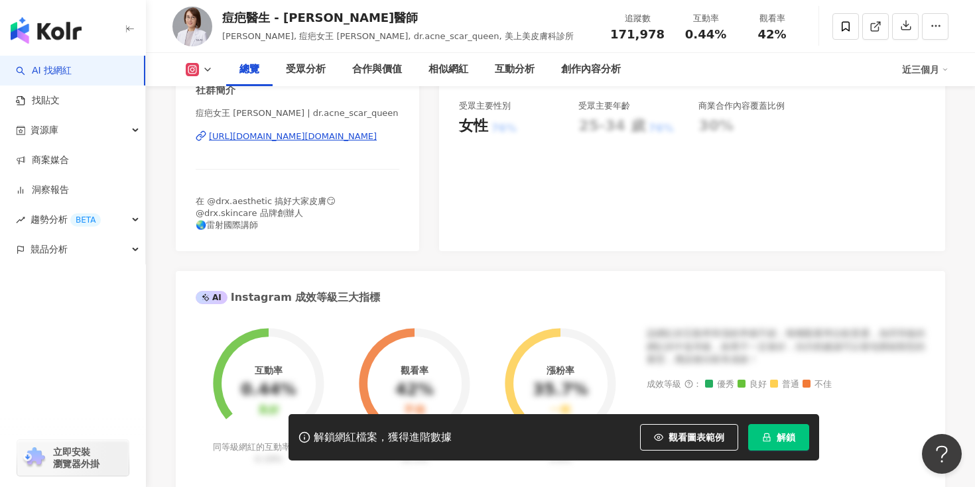
click at [774, 432] on button "解鎖" at bounding box center [778, 437] width 61 height 27
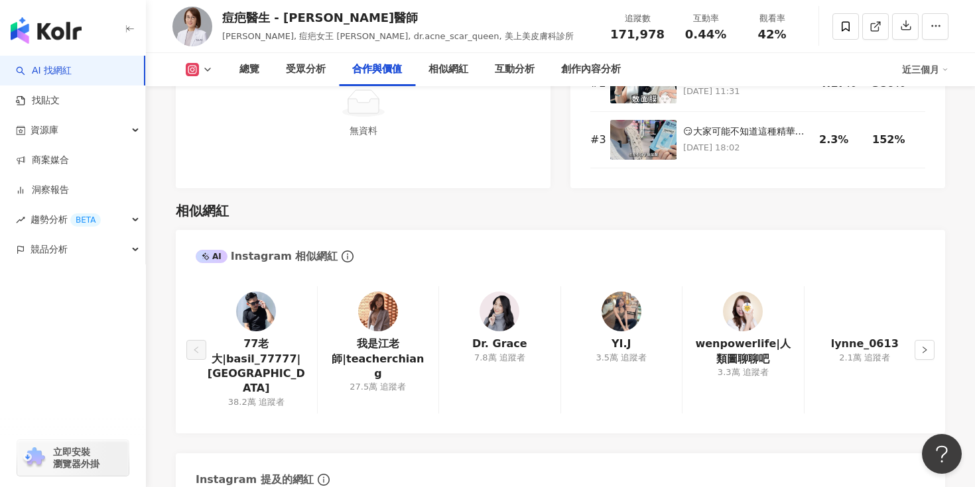
scroll to position [2145, 0]
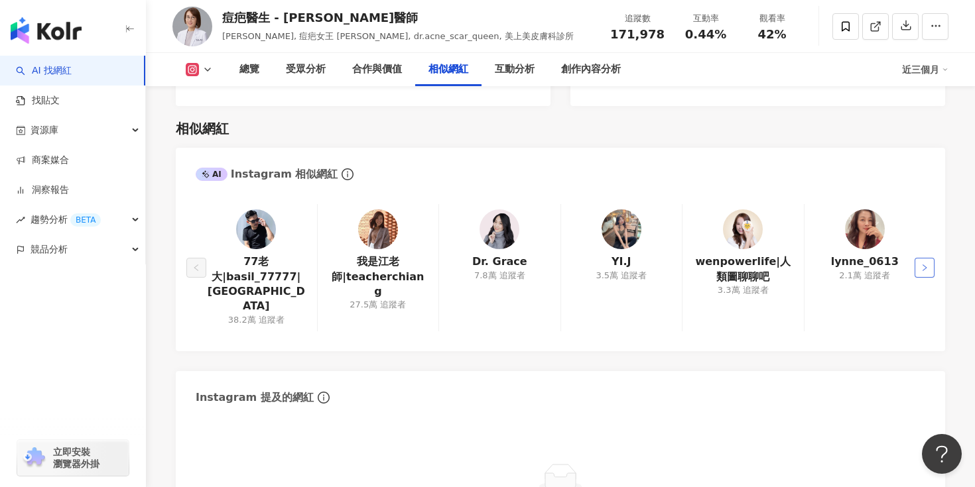
click at [928, 258] on button "button" at bounding box center [924, 268] width 20 height 20
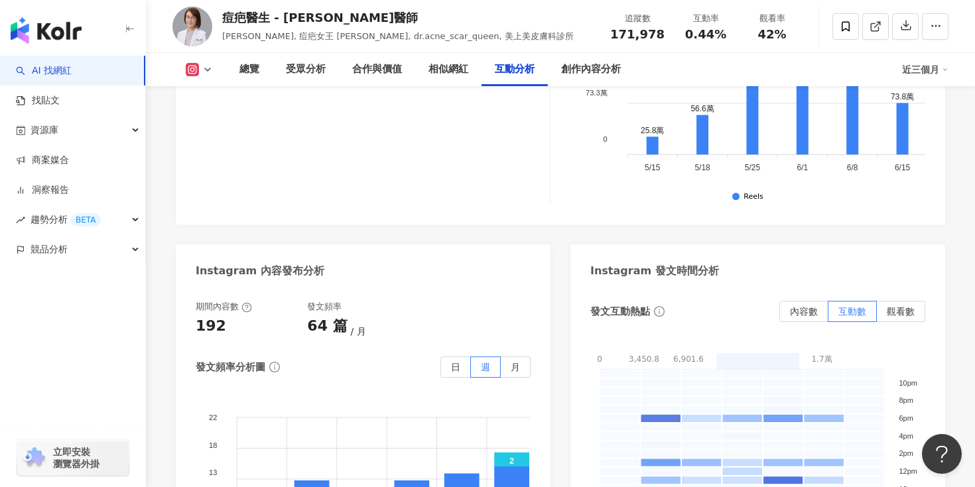
scroll to position [3233, 0]
click at [525, 244] on div "Instagram 內容發布分析" at bounding box center [363, 265] width 375 height 43
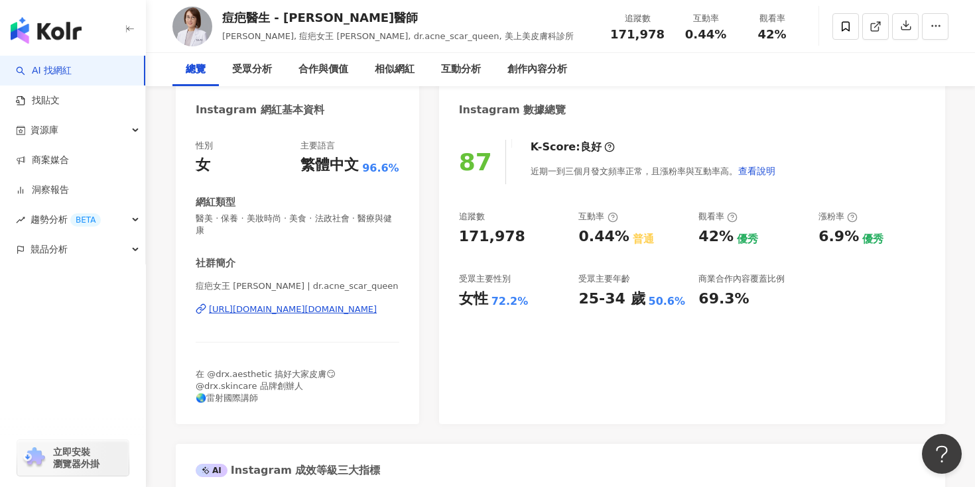
scroll to position [0, 0]
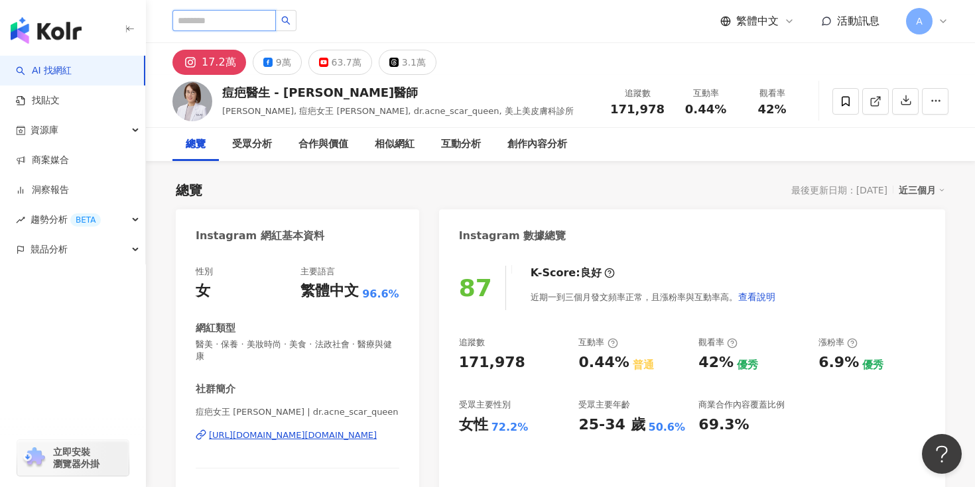
click at [225, 13] on input "search" at bounding box center [223, 20] width 103 height 21
type input "*"
type input "***"
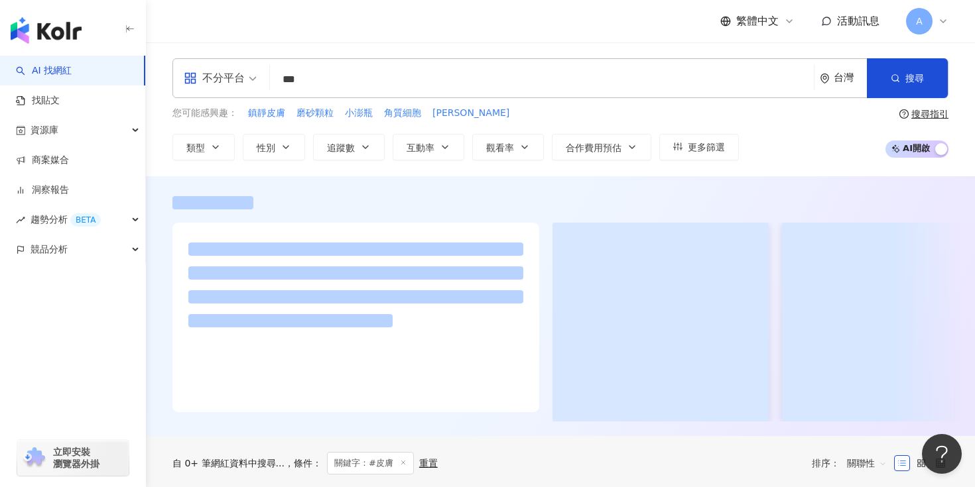
click at [241, 74] on div "不分平台" at bounding box center [214, 78] width 61 height 21
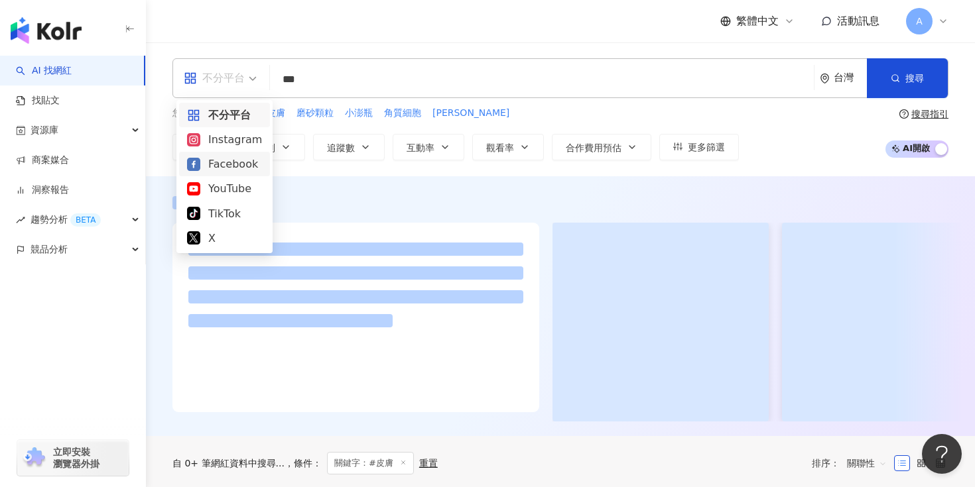
click at [233, 141] on div "Instagram" at bounding box center [224, 139] width 75 height 17
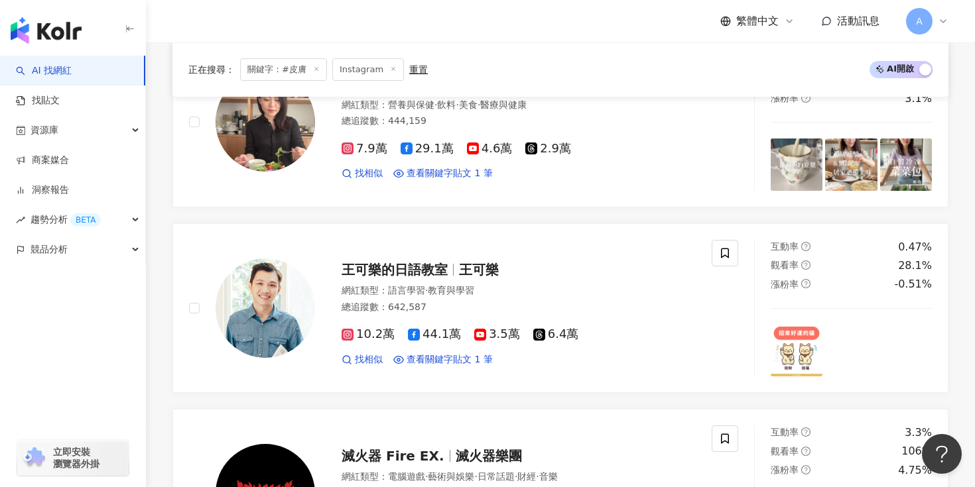
scroll to position [2257, 0]
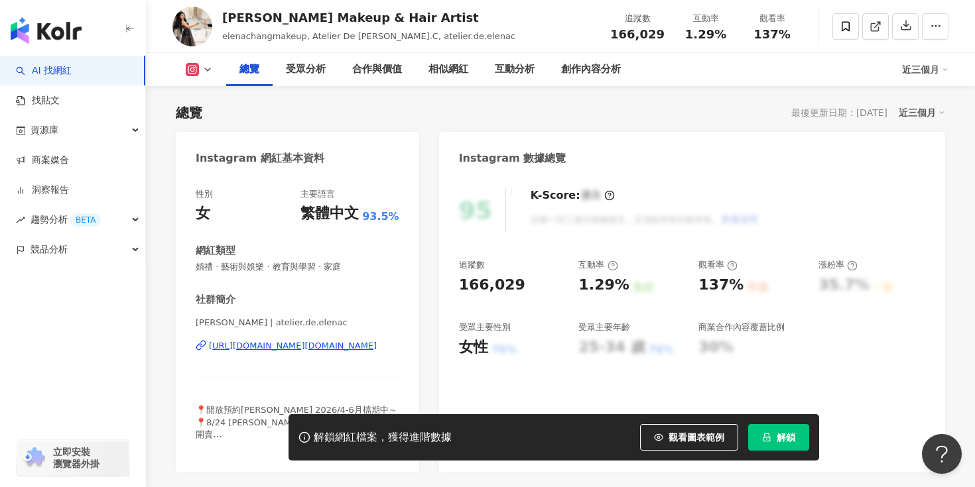
scroll to position [83, 0]
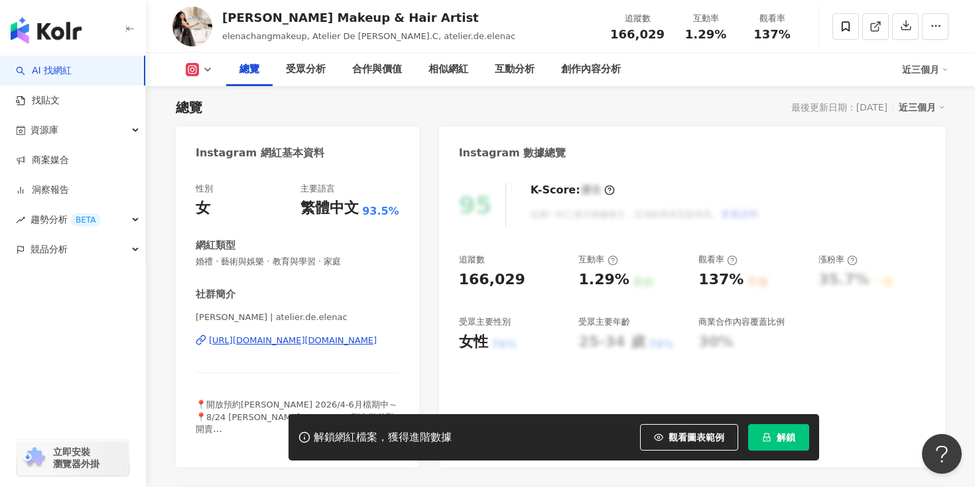
click at [292, 340] on div "https://www.instagram.com/atelier.de.elenac/" at bounding box center [293, 341] width 168 height 12
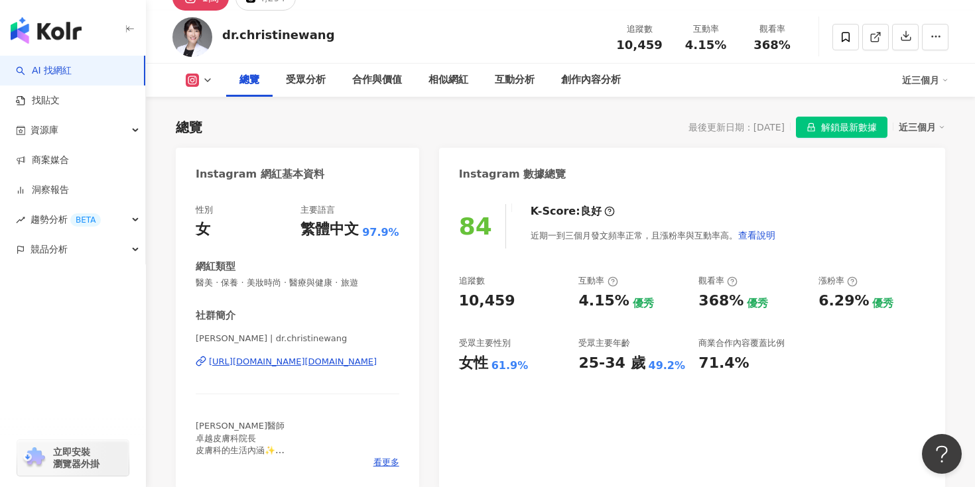
scroll to position [110, 0]
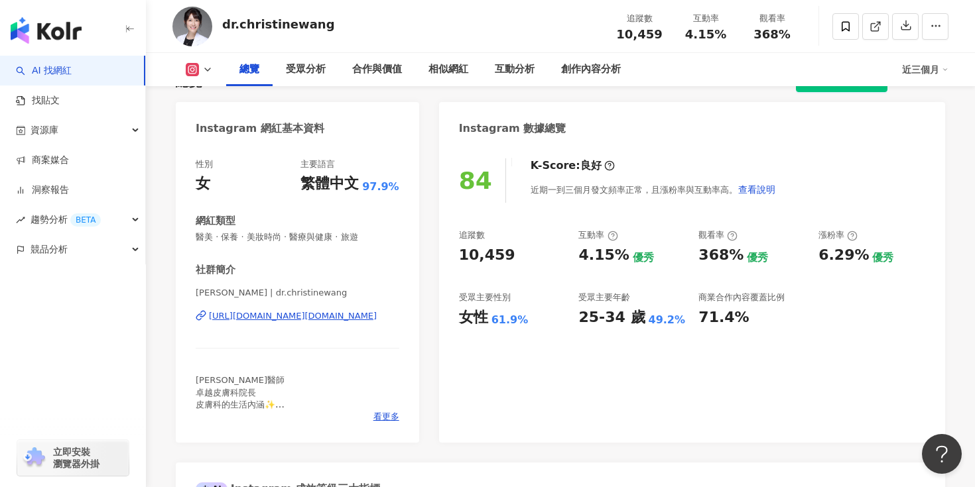
click at [327, 318] on div "https://www.instagram.com/dr.christinewang/" at bounding box center [293, 316] width 168 height 12
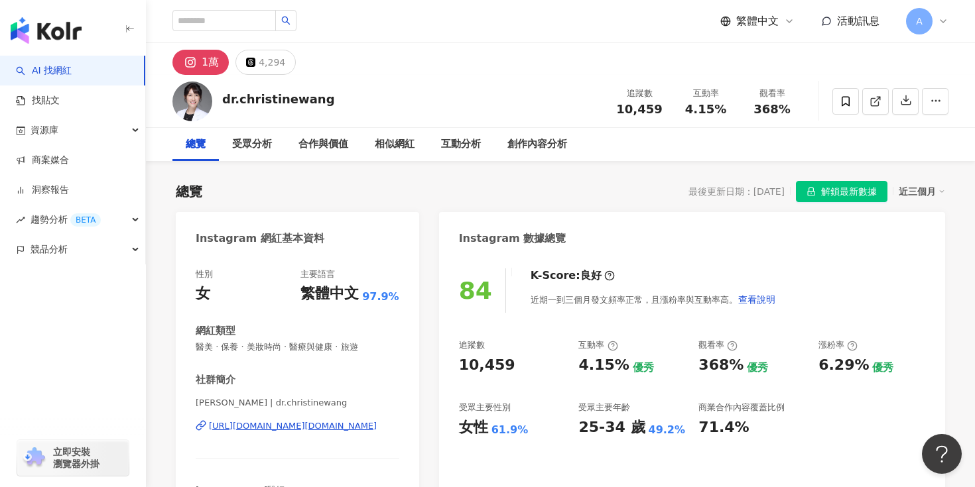
click at [428, 201] on div "總覽 最後更新日期：2025/8/4 解鎖最新數據 近三個月" at bounding box center [560, 191] width 769 height 21
drag, startPoint x: 171, startPoint y: 192, endPoint x: 213, endPoint y: 190, distance: 42.4
click at [229, 194] on div "總覽 最後更新日期：2025/8/4 解鎖最新數據 近三個月" at bounding box center [560, 191] width 769 height 21
click at [329, 195] on div "總覽 最後更新日期：2025/8/4 解鎖最新數據 近三個月" at bounding box center [560, 191] width 769 height 21
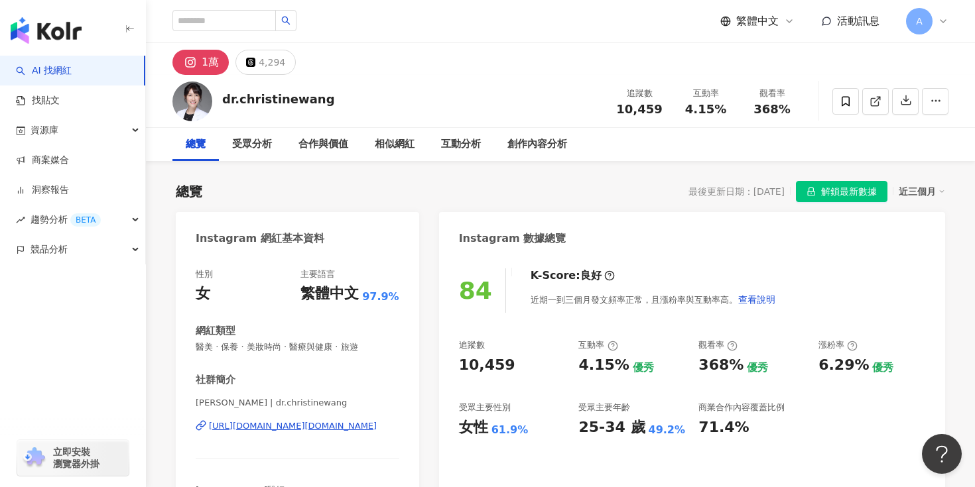
click at [425, 195] on div "總覽 最後更新日期：2025/8/4 解鎖最新數據 近三個月" at bounding box center [560, 191] width 769 height 21
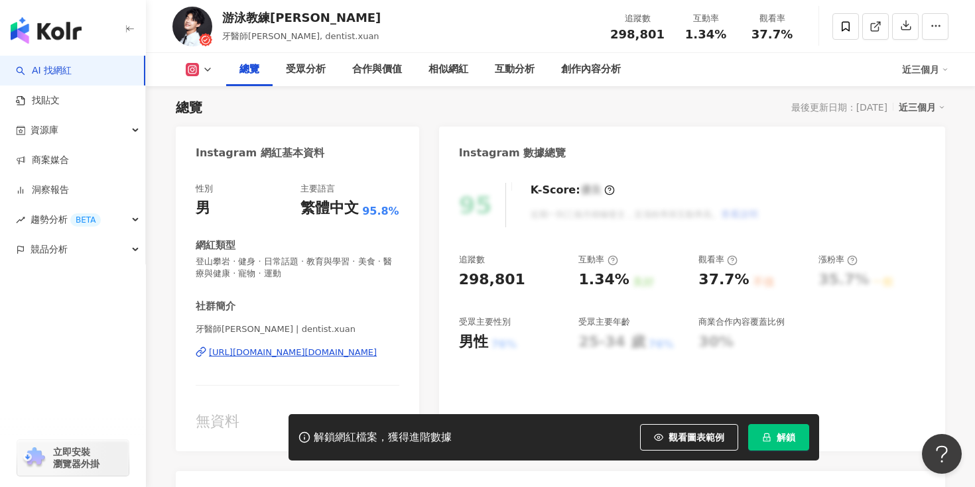
scroll to position [84, 0]
click at [286, 349] on div "[URL][DOMAIN_NAME][DOMAIN_NAME]" at bounding box center [293, 352] width 168 height 12
click at [871, 355] on div "95 K-Score : 優良 近期一到三個月積極發文，且漲粉率與互動率高。 查看說明 追蹤數 298,801 互動率 1.34% 良好 觀看率 37.7% …" at bounding box center [692, 310] width 506 height 282
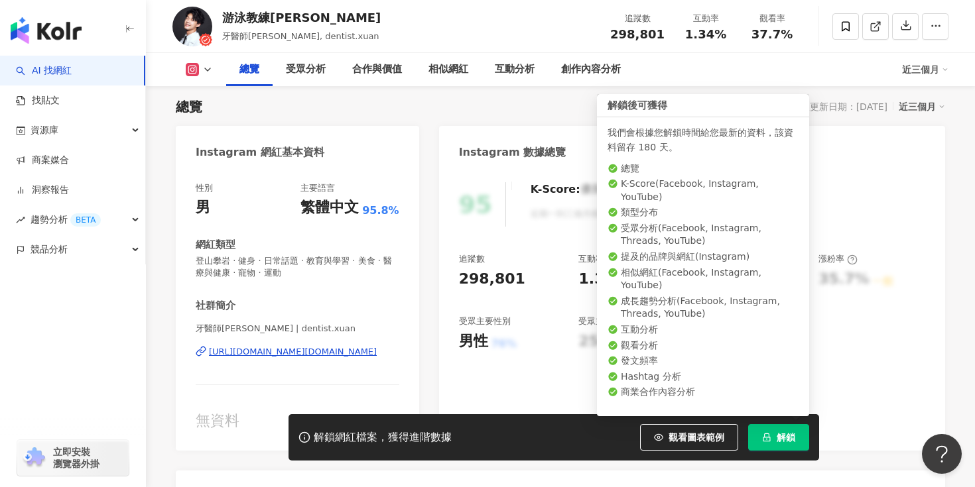
click at [780, 440] on span "解鎖" at bounding box center [785, 437] width 19 height 11
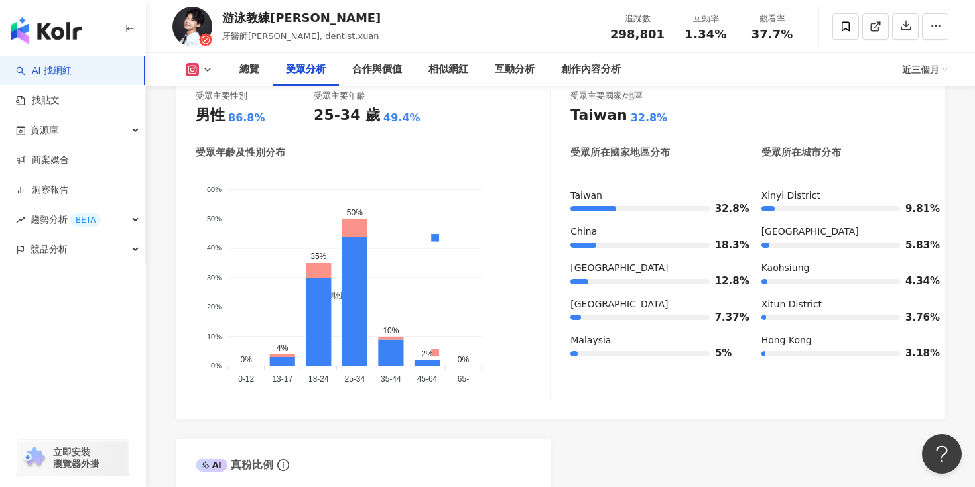
scroll to position [1229, 0]
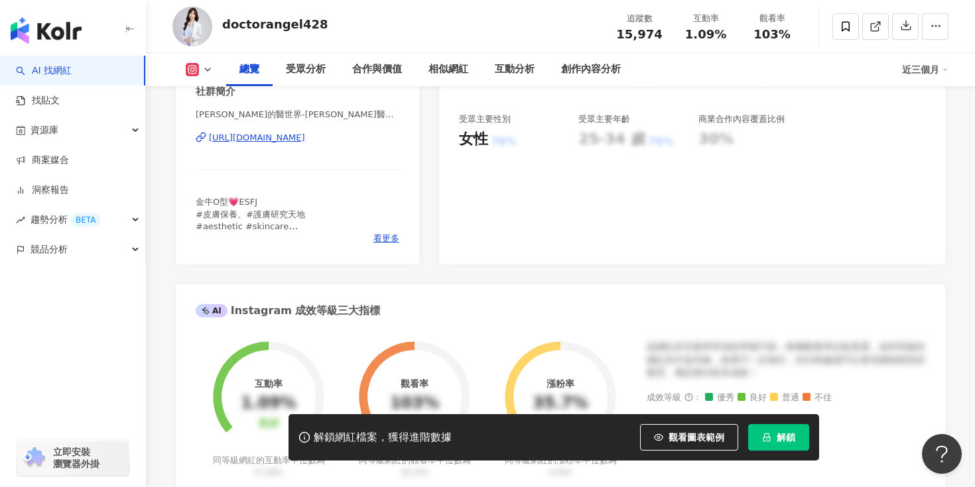
scroll to position [279, 0]
